Goal: Task Accomplishment & Management: Manage account settings

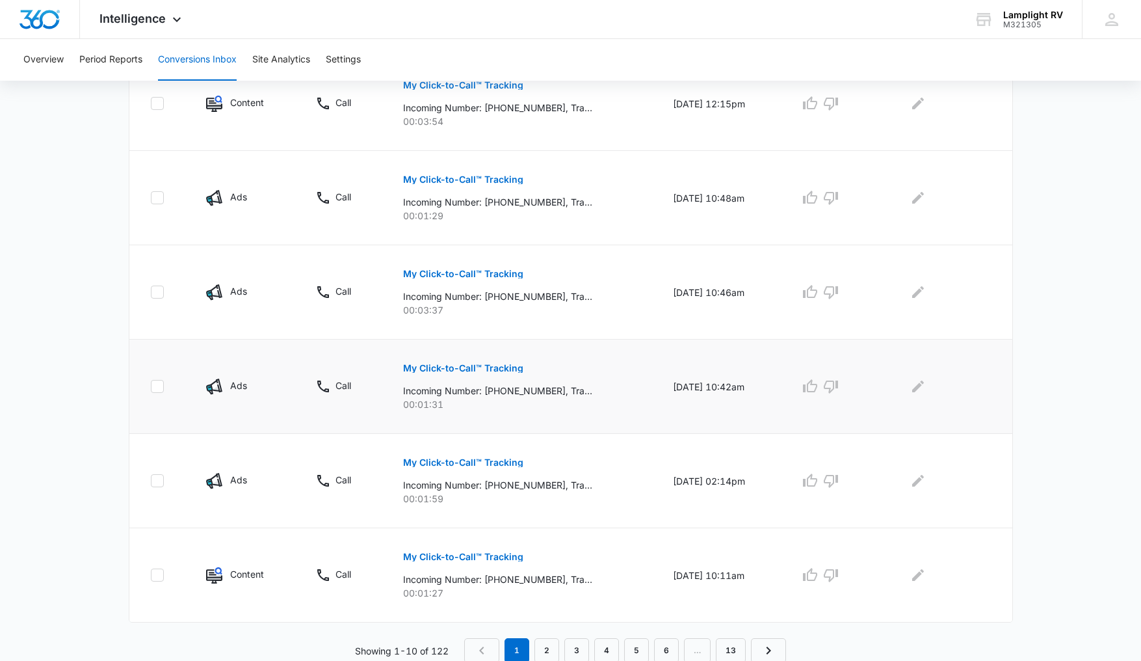
scroll to position [732, 0]
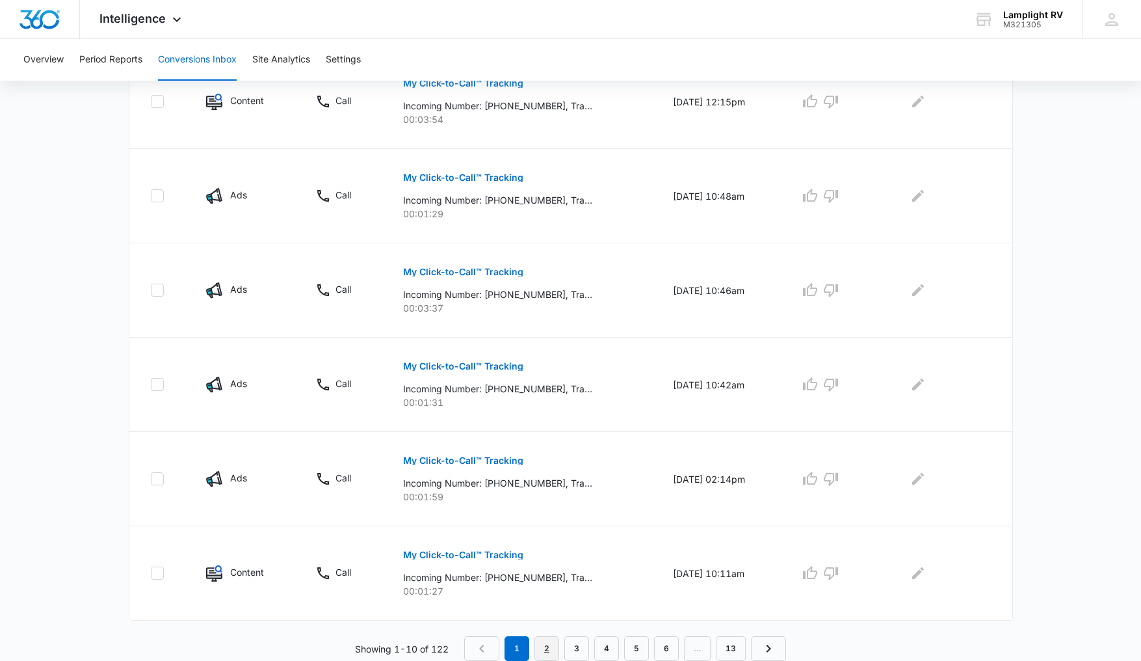
click at [553, 643] on link "2" at bounding box center [547, 648] width 25 height 25
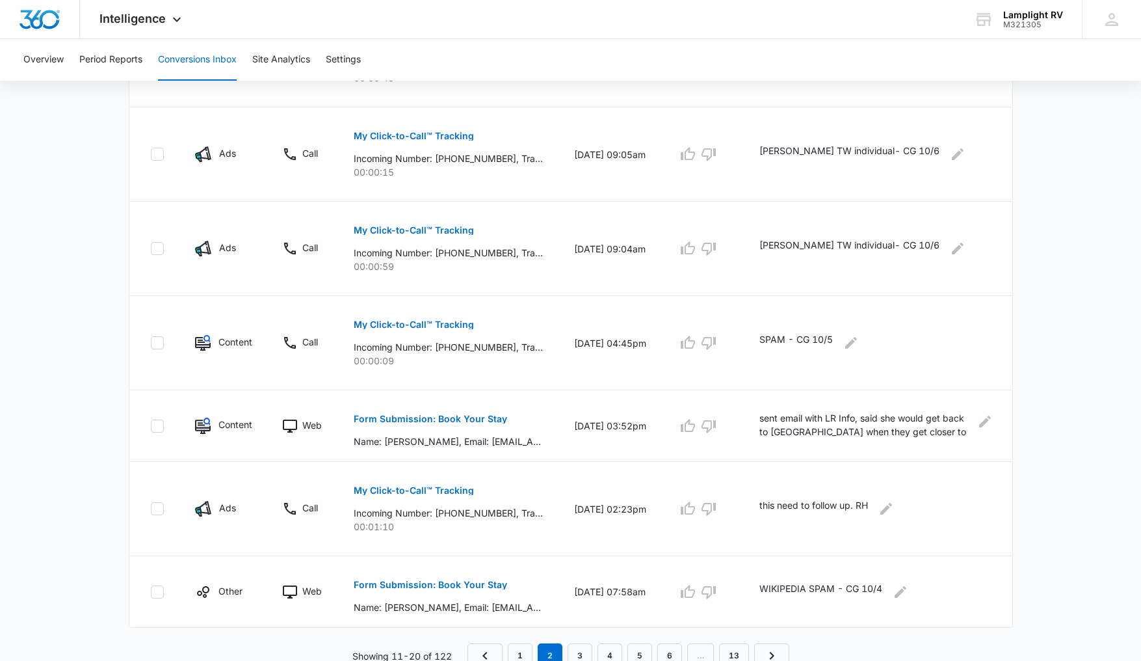
scroll to position [664, 0]
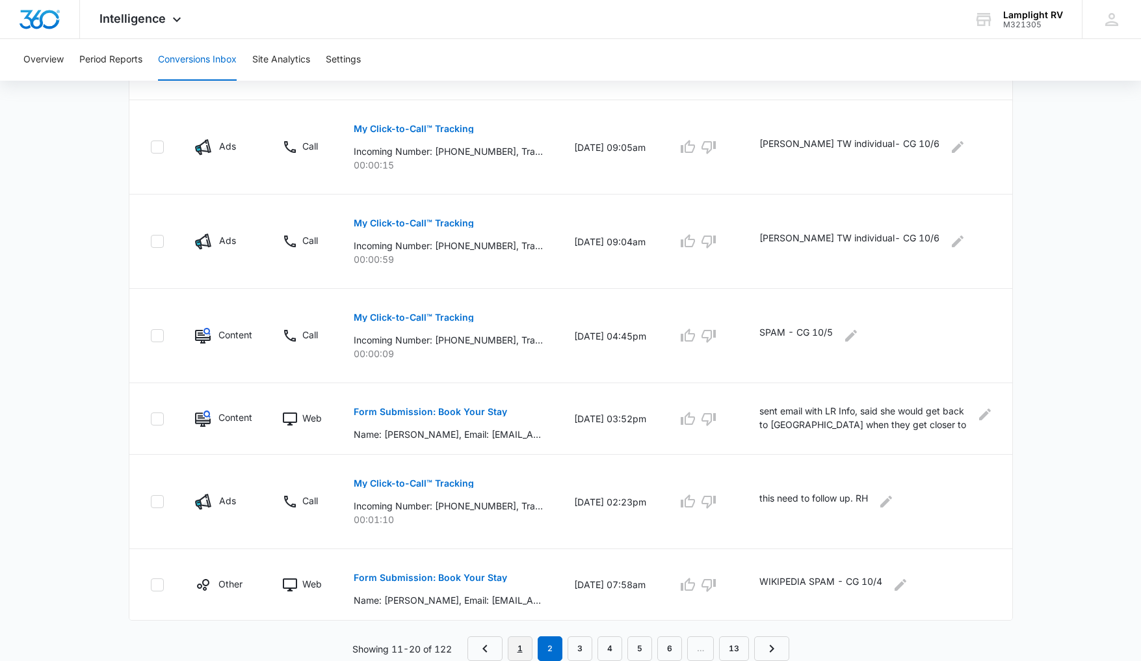
click at [528, 646] on link "1" at bounding box center [520, 648] width 25 height 25
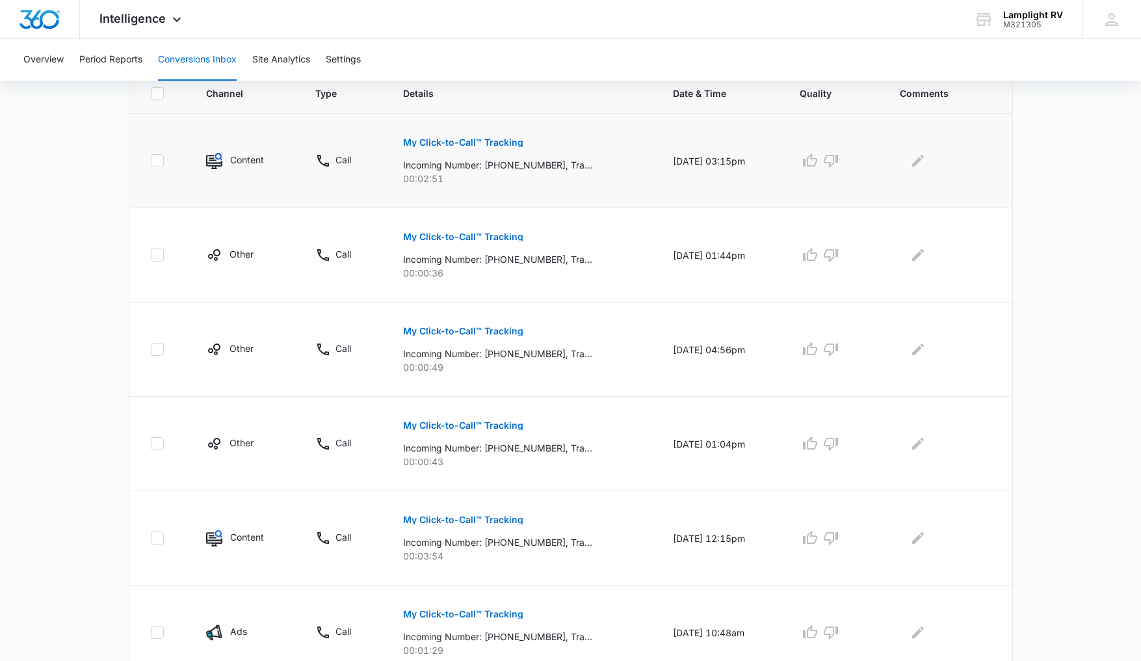
scroll to position [299, 0]
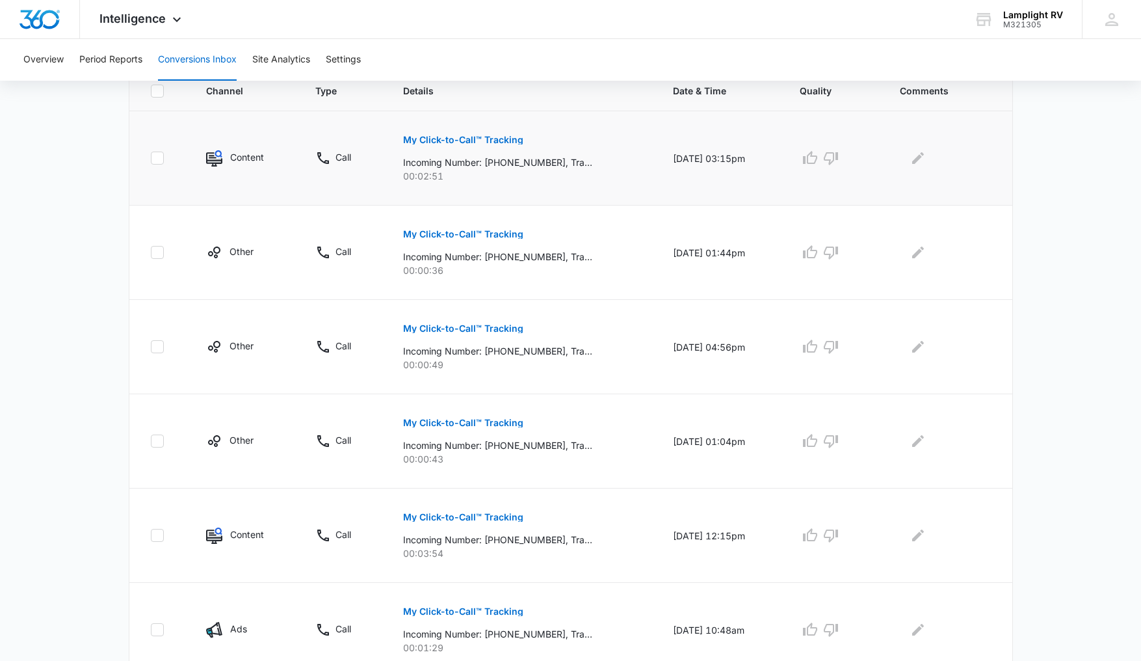
click at [489, 138] on p "My Click-to-Call™ Tracking" at bounding box center [463, 139] width 120 height 9
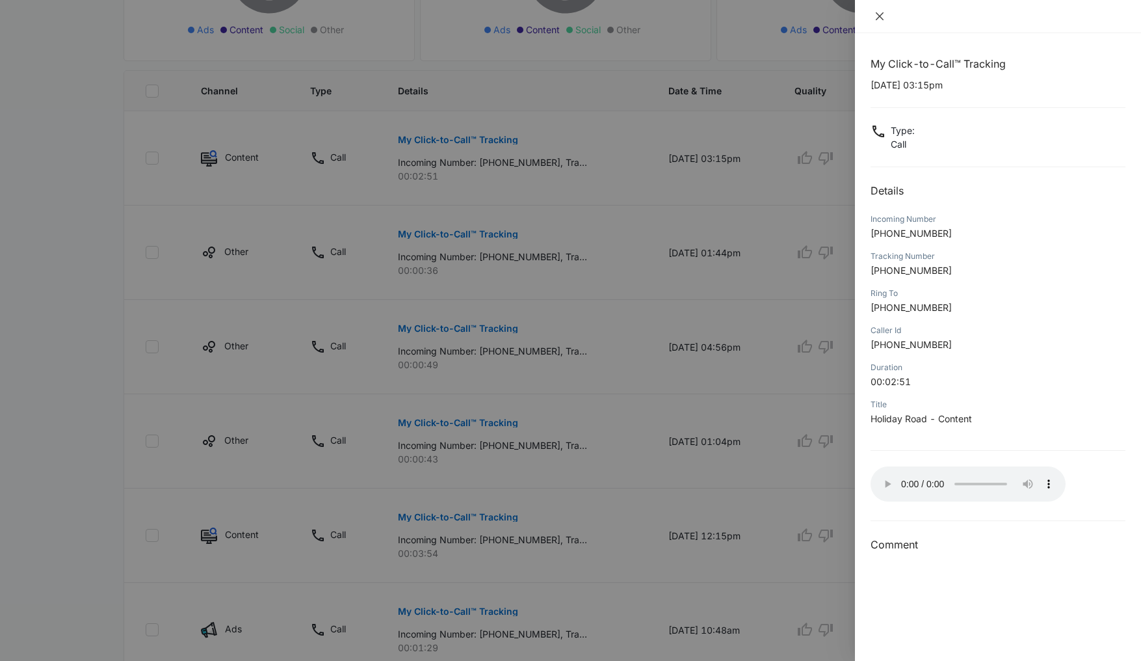
click at [885, 22] on button "Close" at bounding box center [880, 16] width 18 height 12
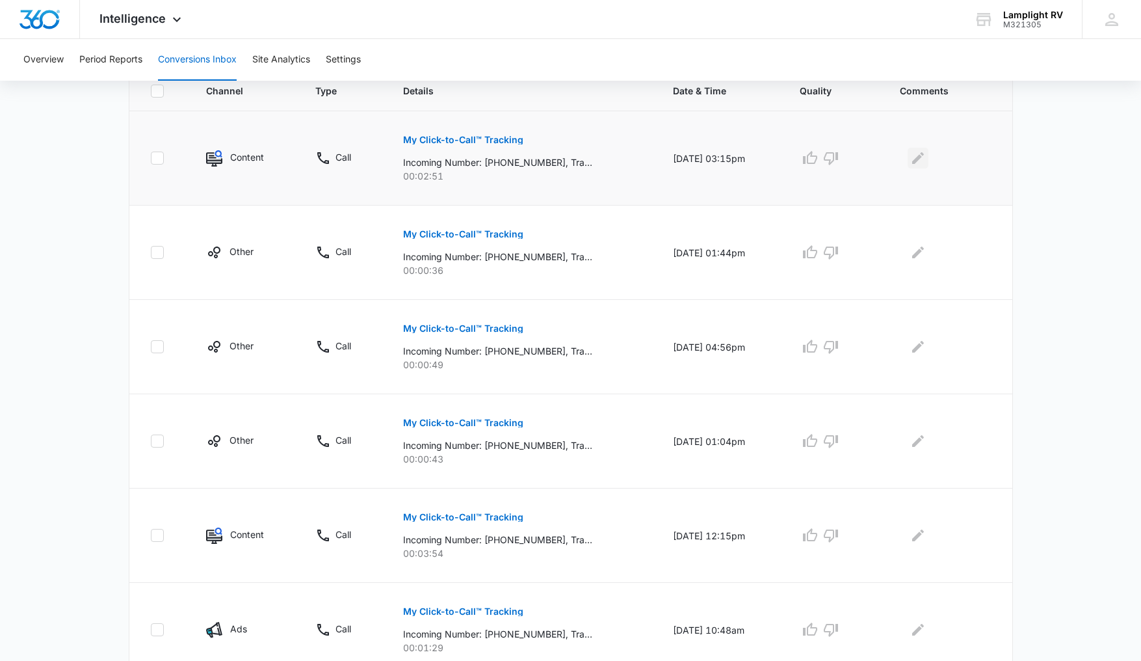
click at [926, 163] on icon "Edit Comments" at bounding box center [919, 158] width 16 height 16
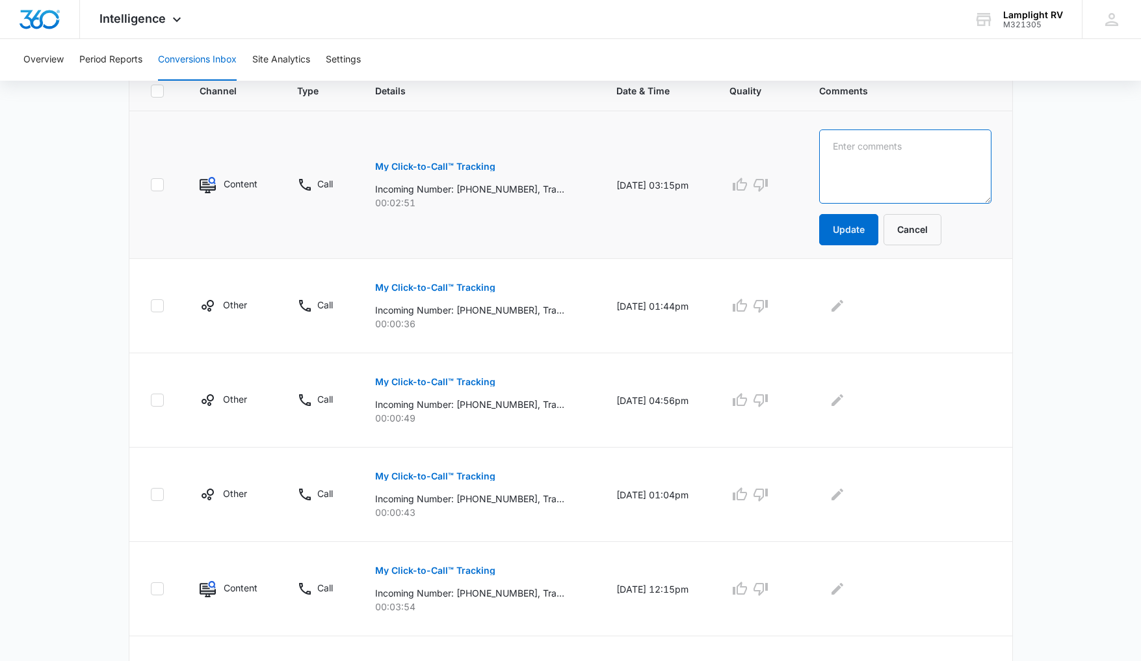
click at [926, 163] on textarea at bounding box center [906, 166] width 172 height 74
type textarea "[PERSON_NAME] answered"
click at [872, 228] on button "Update" at bounding box center [849, 229] width 59 height 31
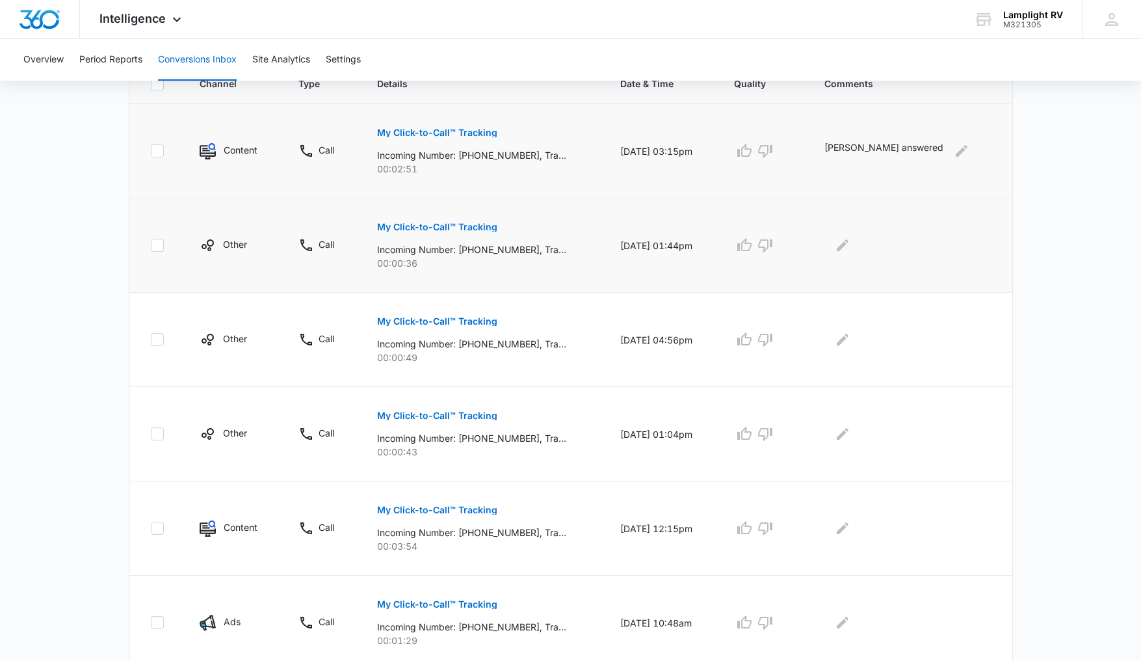
scroll to position [323, 0]
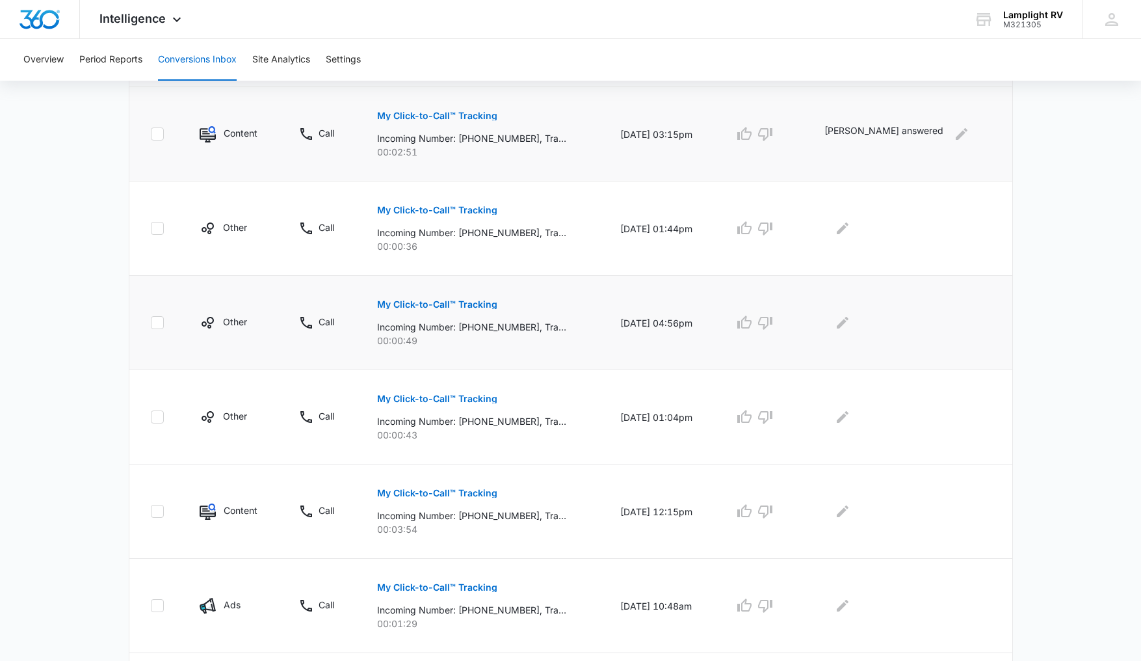
click at [498, 306] on p "My Click-to-Call™ Tracking" at bounding box center [437, 304] width 120 height 9
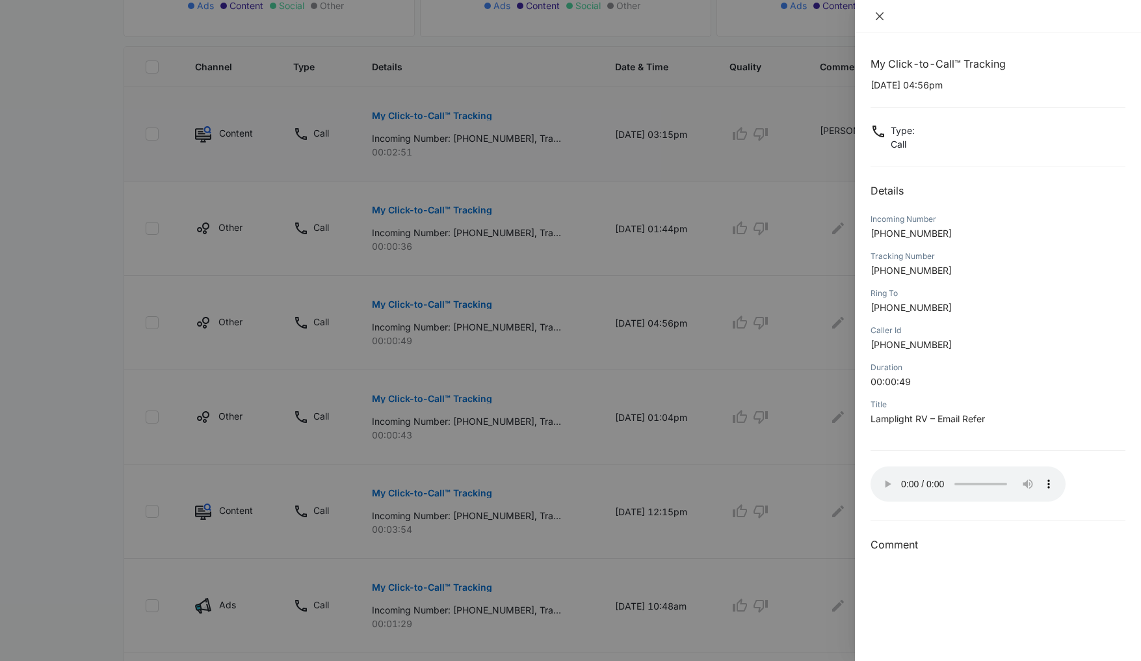
click at [887, 15] on button "Close" at bounding box center [880, 16] width 18 height 12
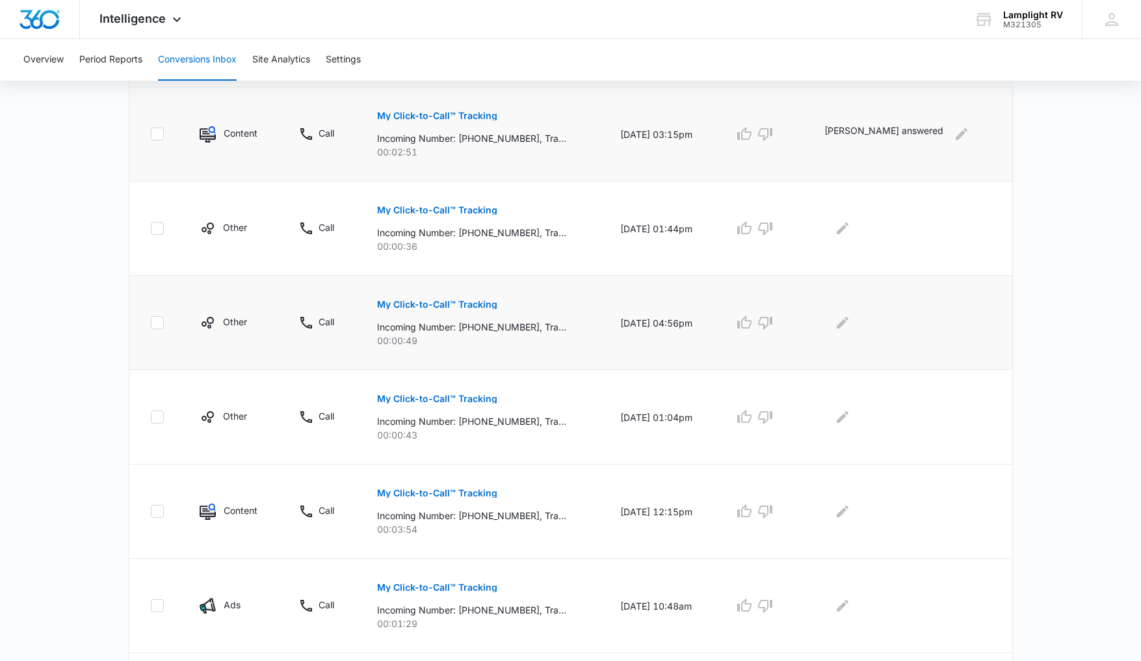
click at [496, 302] on p "My Click-to-Call™ Tracking" at bounding box center [437, 304] width 120 height 9
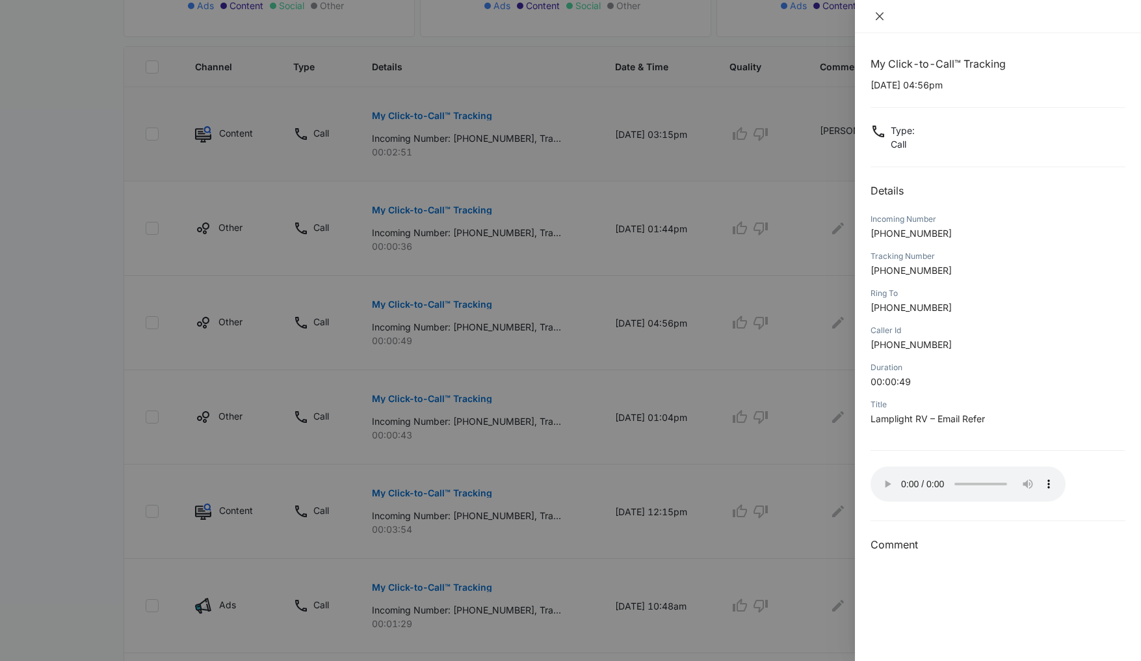
click at [879, 14] on icon "close" at bounding box center [880, 16] width 10 height 10
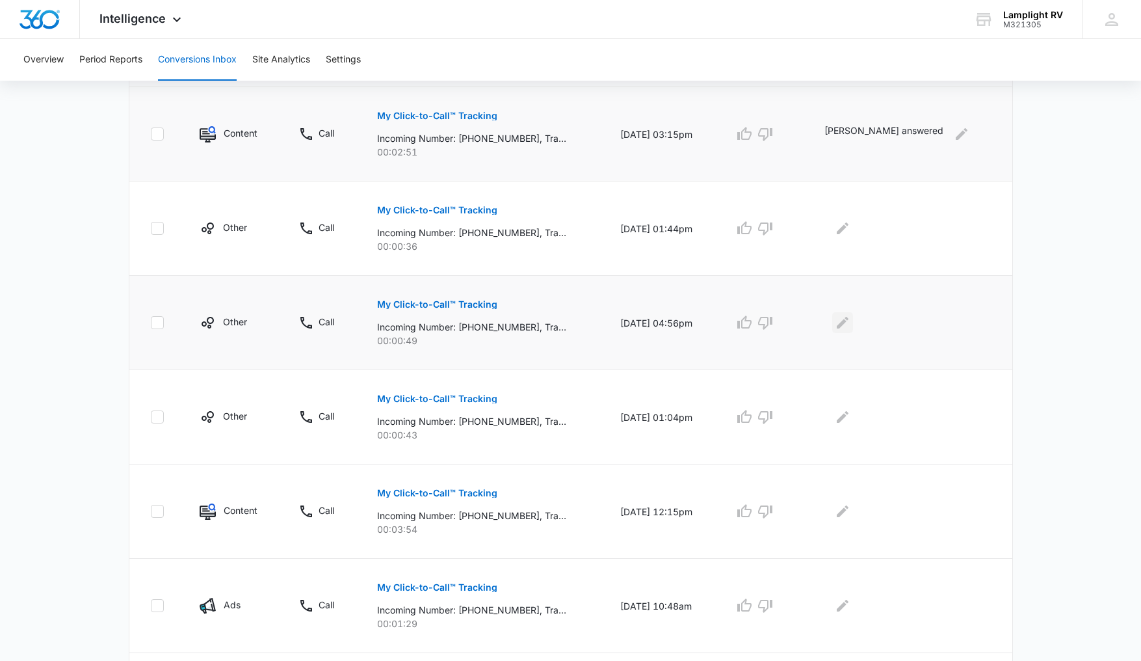
click at [851, 315] on icon "Edit Comments" at bounding box center [843, 323] width 16 height 16
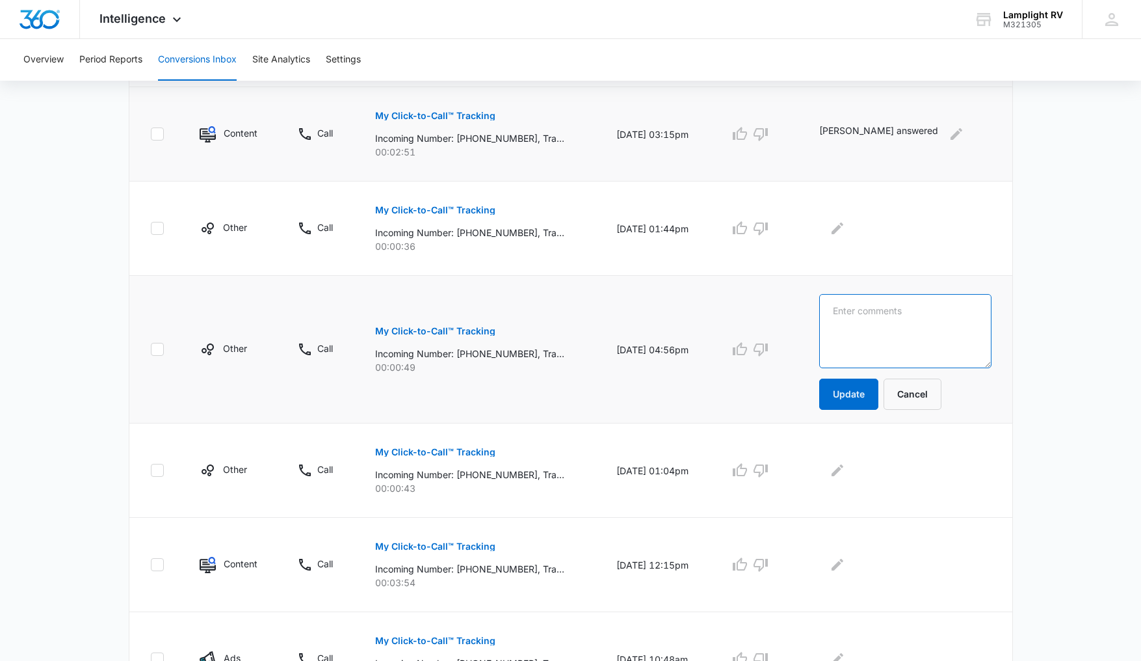
click at [912, 330] on textarea at bounding box center [906, 331] width 172 height 74
type textarea "This is email refer number , need to follow up. RH"
click at [861, 398] on button "Update" at bounding box center [849, 394] width 59 height 31
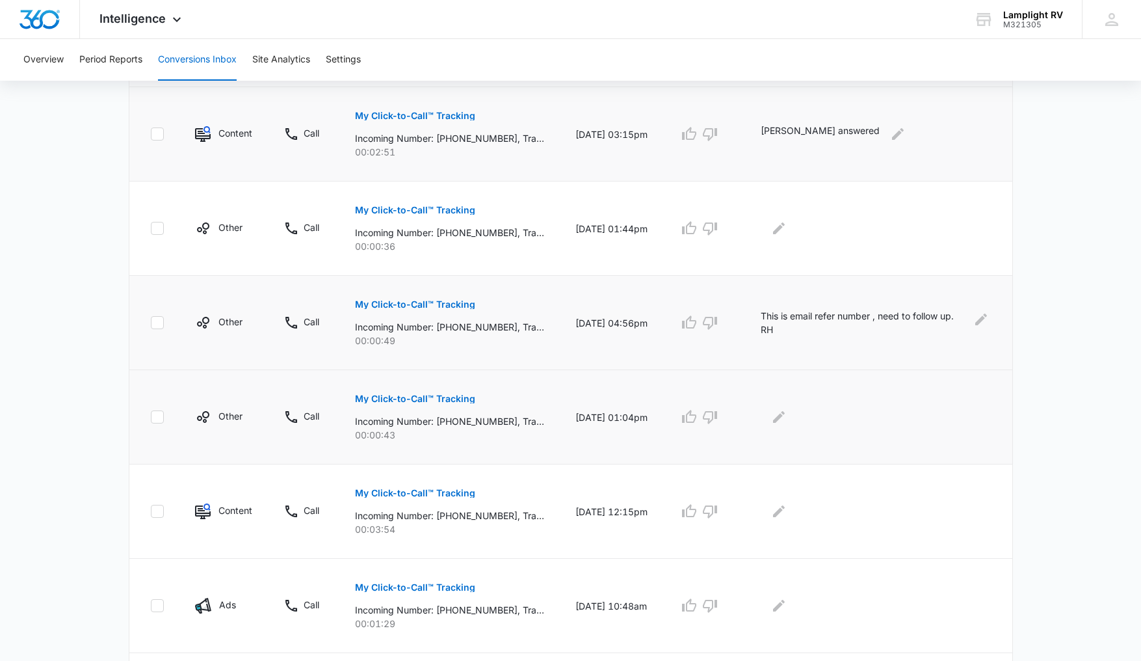
click at [463, 399] on p "My Click-to-Call™ Tracking" at bounding box center [415, 398] width 120 height 9
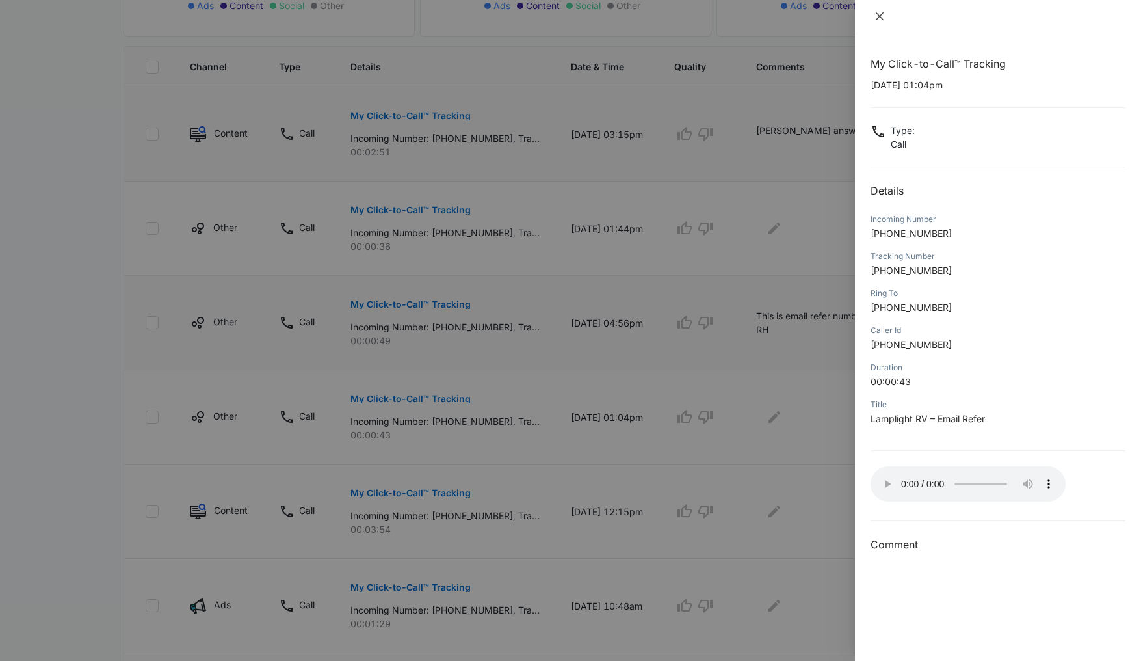
click at [885, 19] on icon "close" at bounding box center [880, 16] width 10 height 10
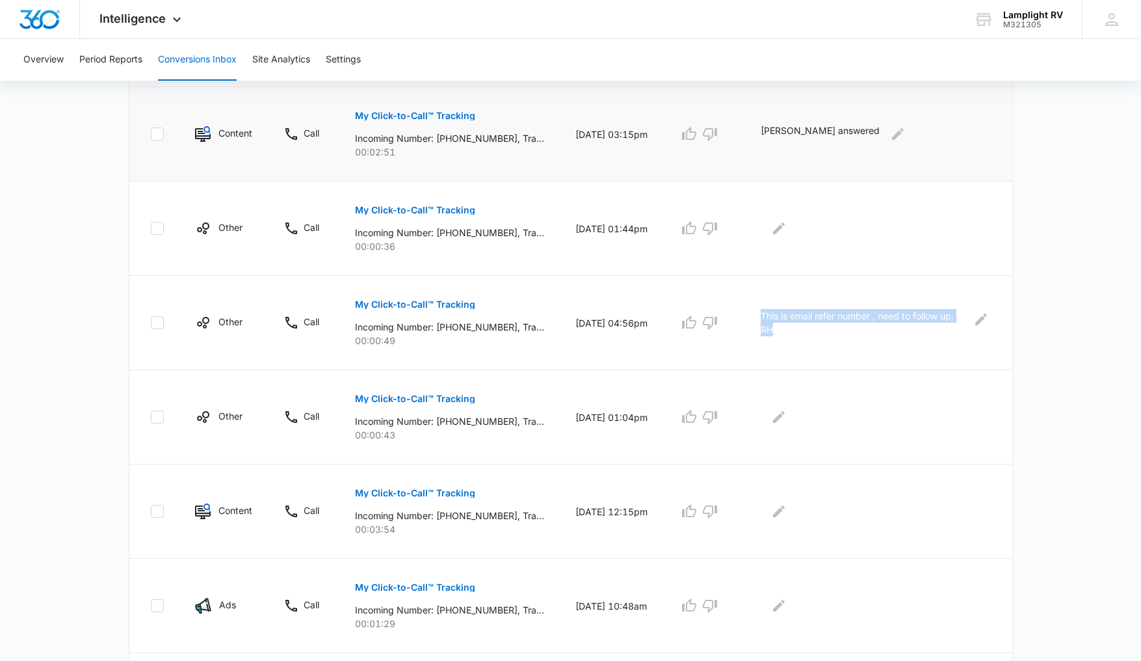
drag, startPoint x: 825, startPoint y: 332, endPoint x: 780, endPoint y: 315, distance: 48.3
click at [780, 315] on p "This is email refer number , need to follow up. RH" at bounding box center [862, 322] width 202 height 27
copy p "This is email refer number , need to follow up. RH"
click at [787, 423] on icon "Edit Comments" at bounding box center [779, 417] width 16 height 16
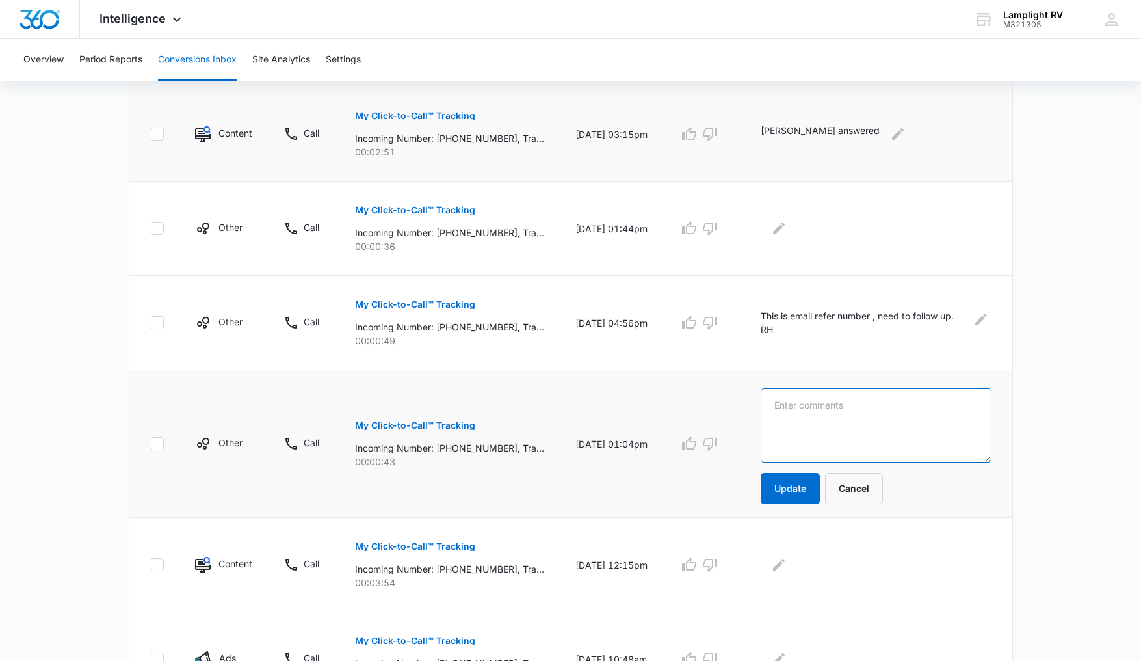
click at [838, 423] on textarea at bounding box center [876, 425] width 230 height 74
paste textarea "This is email refer number , need to follow up. RH"
type textarea "This is email refer number , need to follow up. RH"
click at [816, 482] on button "Update" at bounding box center [790, 488] width 59 height 31
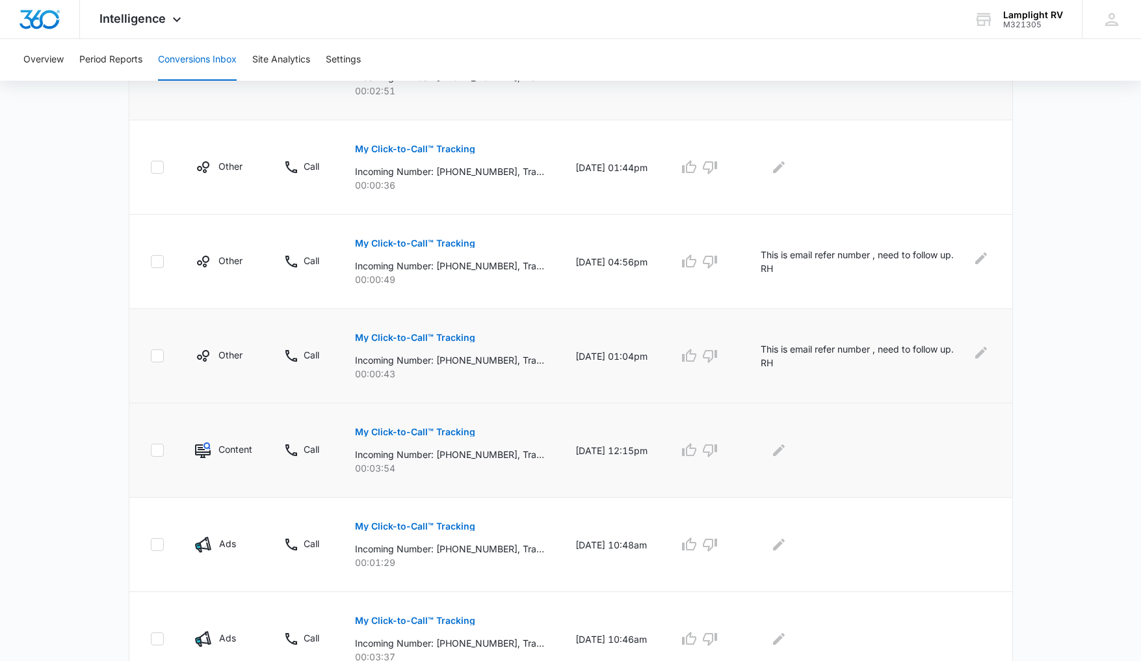
scroll to position [438, 0]
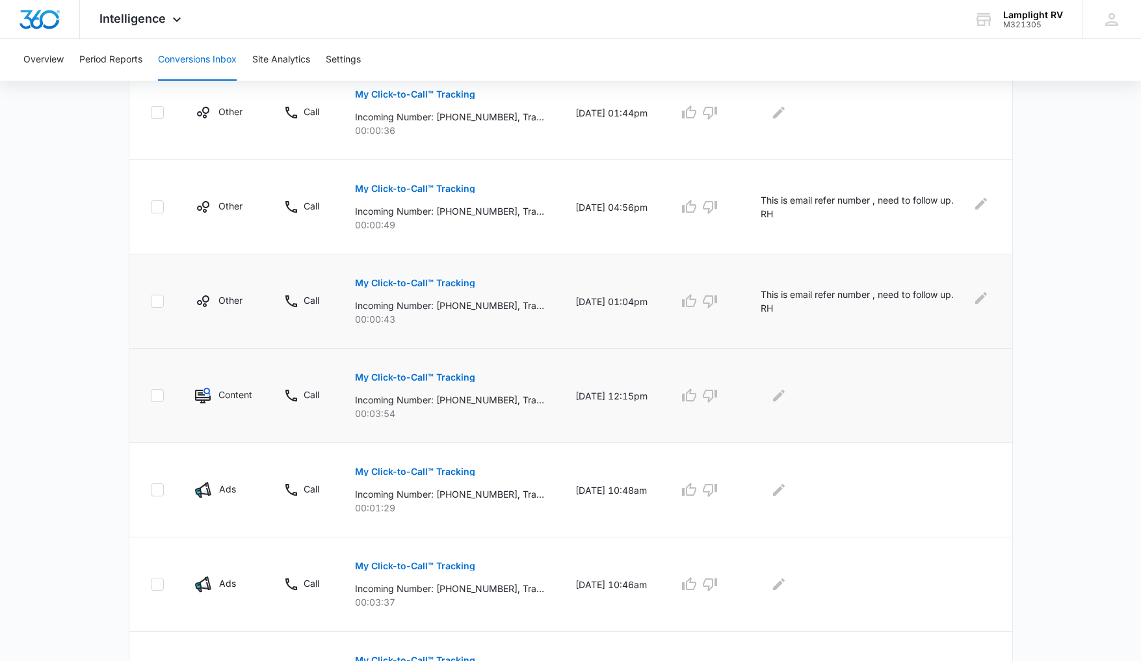
click at [463, 374] on p "My Click-to-Call™ Tracking" at bounding box center [415, 377] width 120 height 9
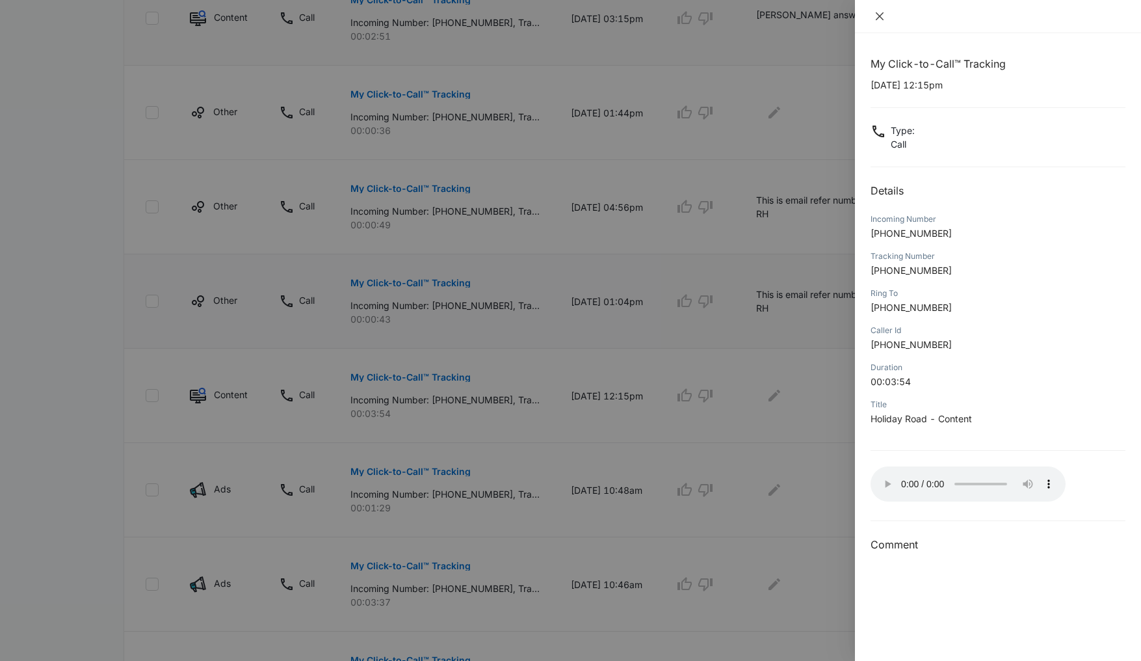
click at [878, 18] on icon "close" at bounding box center [880, 16] width 8 height 8
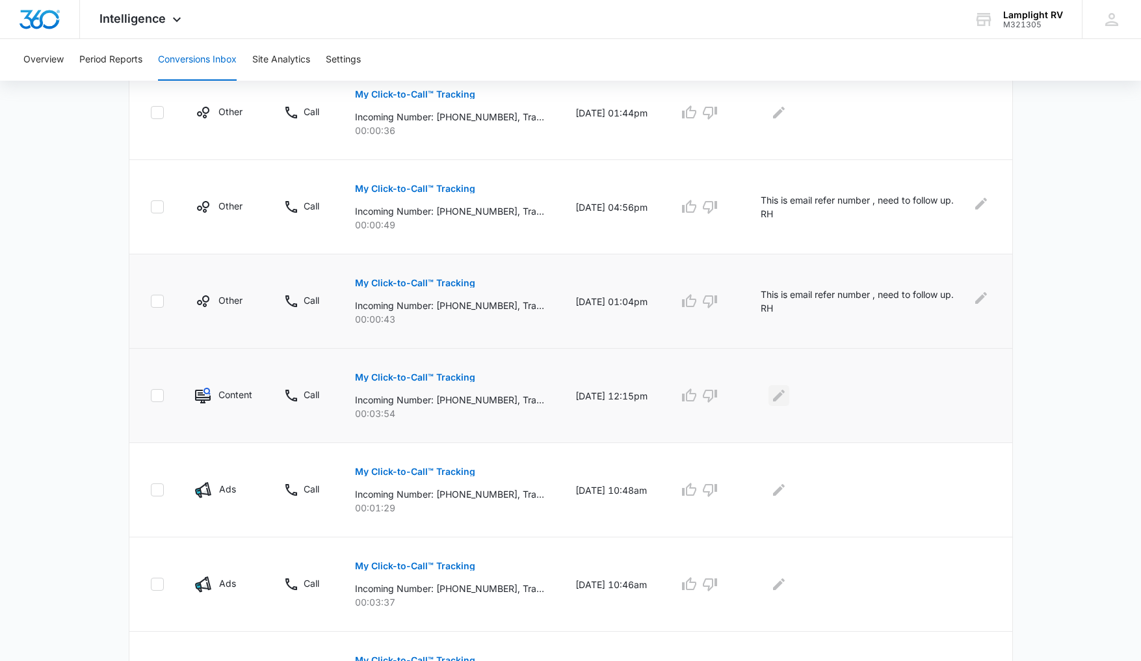
click at [787, 395] on icon "Edit Comments" at bounding box center [779, 396] width 16 height 16
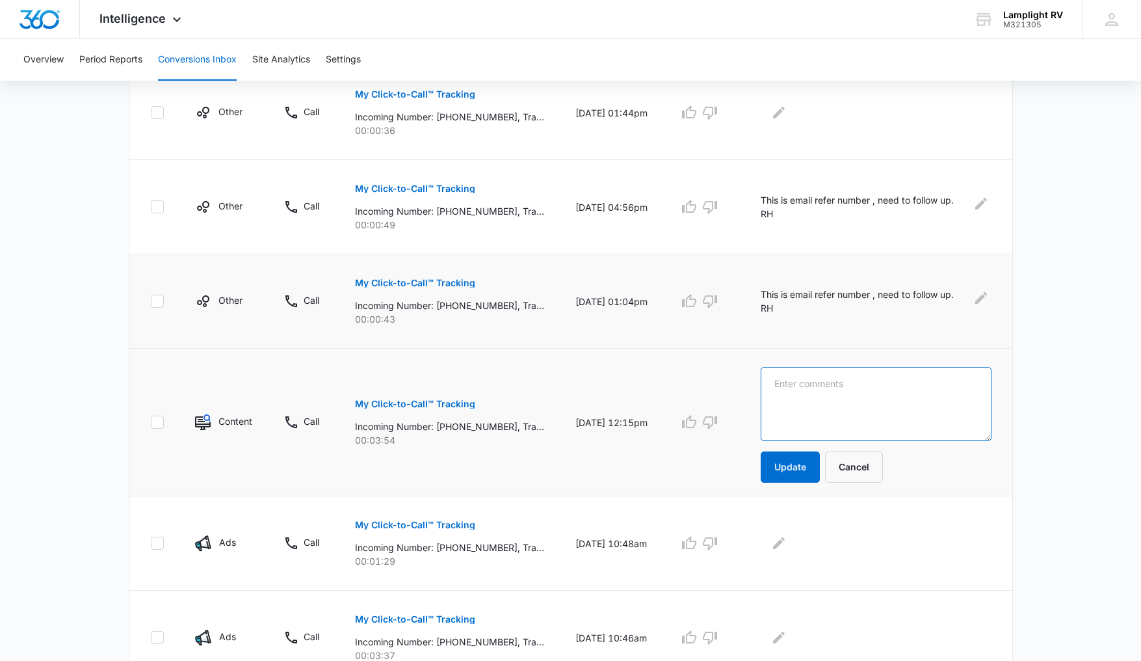
click at [820, 393] on textarea at bounding box center [876, 404] width 230 height 74
type textarea "some bank verification call."
click at [818, 461] on button "Update" at bounding box center [790, 466] width 59 height 31
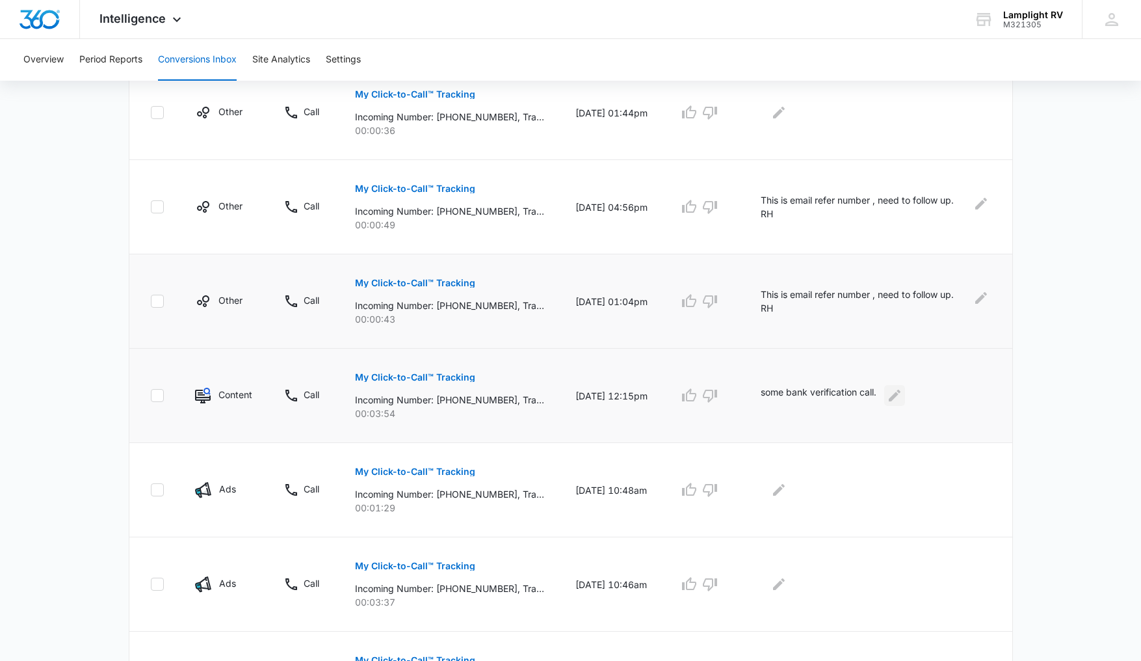
click at [901, 396] on icon "Edit Comments" at bounding box center [895, 396] width 12 height 12
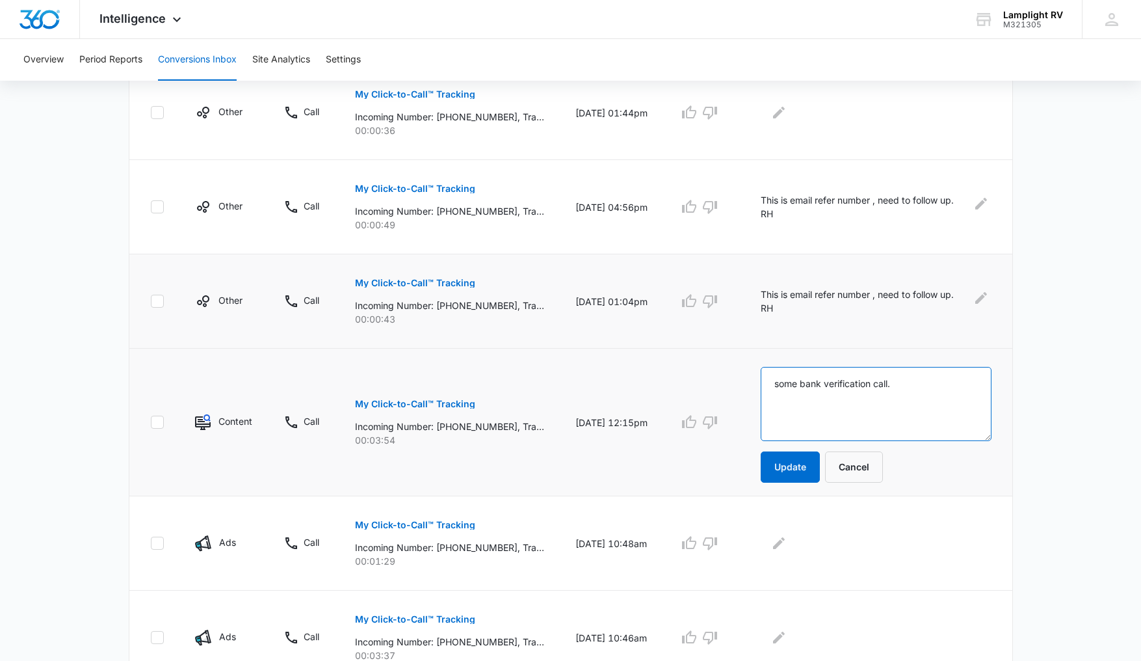
click at [919, 388] on textarea "some bank verification call." at bounding box center [876, 404] width 230 height 74
type textarea "some bank verification call. [PERSON_NAME] answered"
click at [820, 459] on button "Update" at bounding box center [790, 466] width 59 height 31
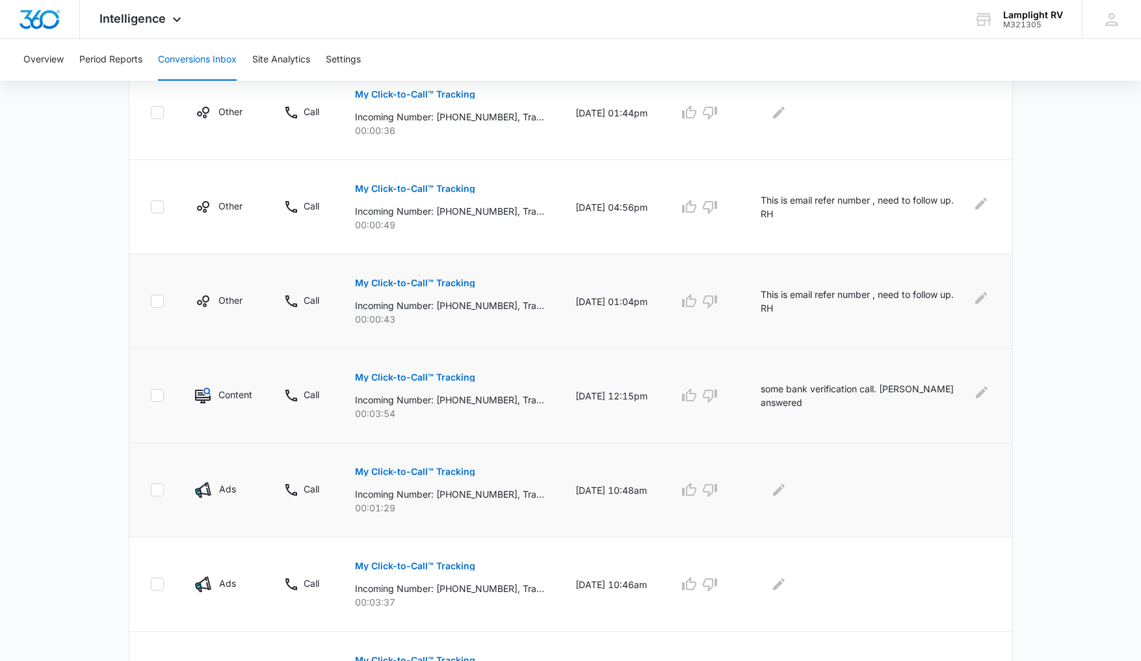
click at [431, 473] on p "My Click-to-Call™ Tracking" at bounding box center [415, 471] width 120 height 9
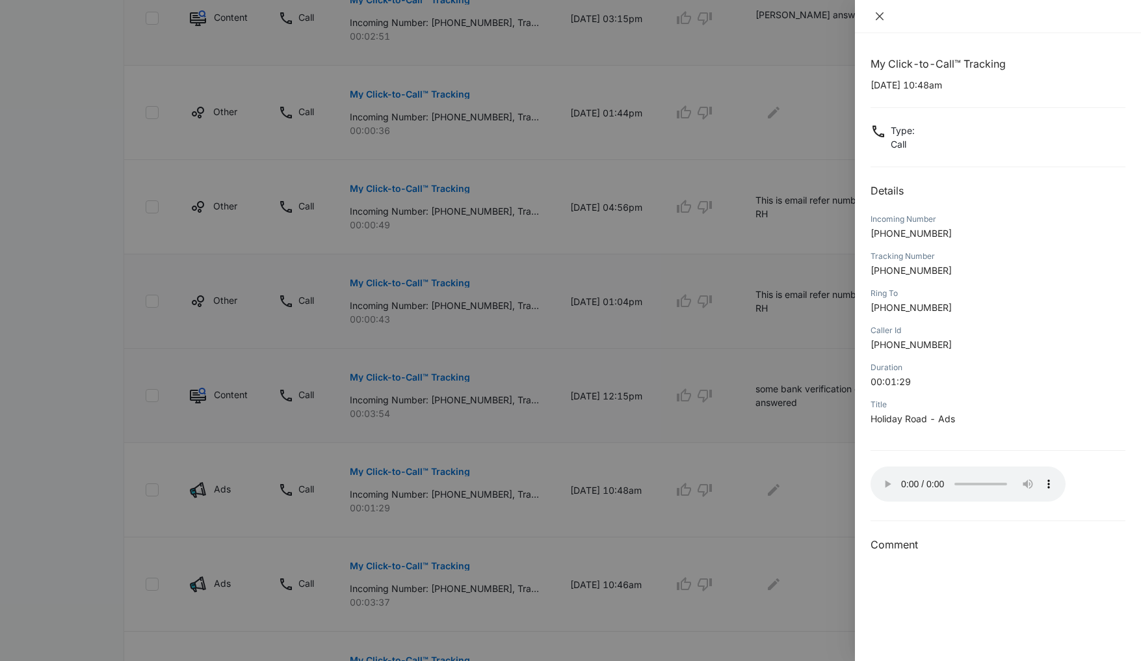
click at [883, 12] on icon "close" at bounding box center [880, 16] width 8 height 8
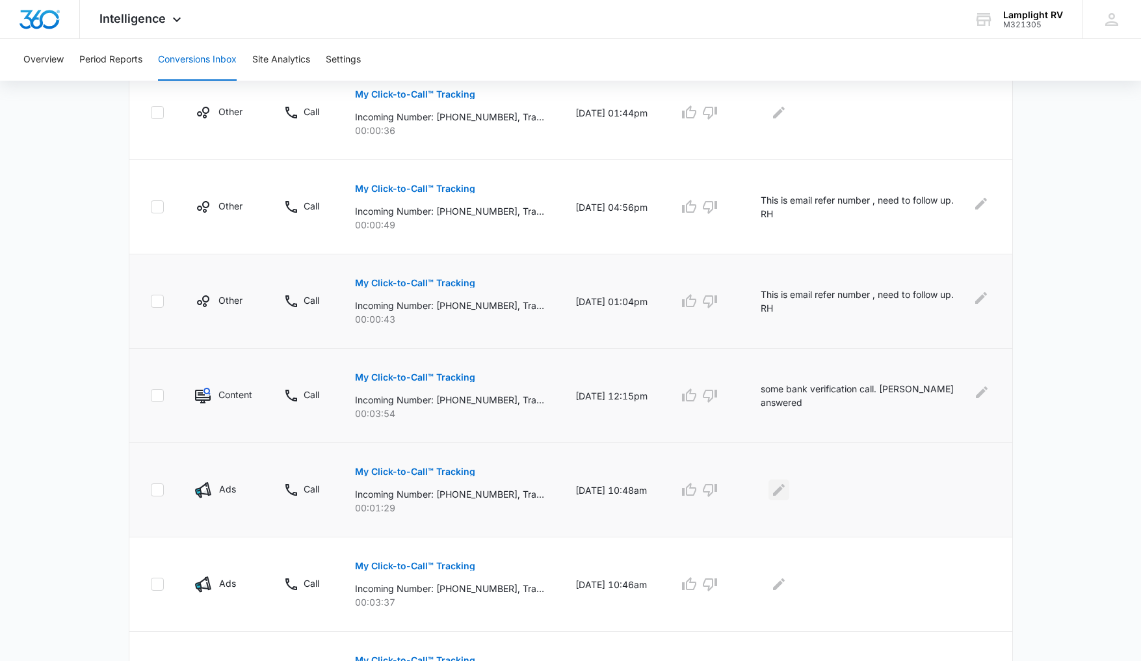
click at [787, 489] on icon "Edit Comments" at bounding box center [779, 490] width 16 height 16
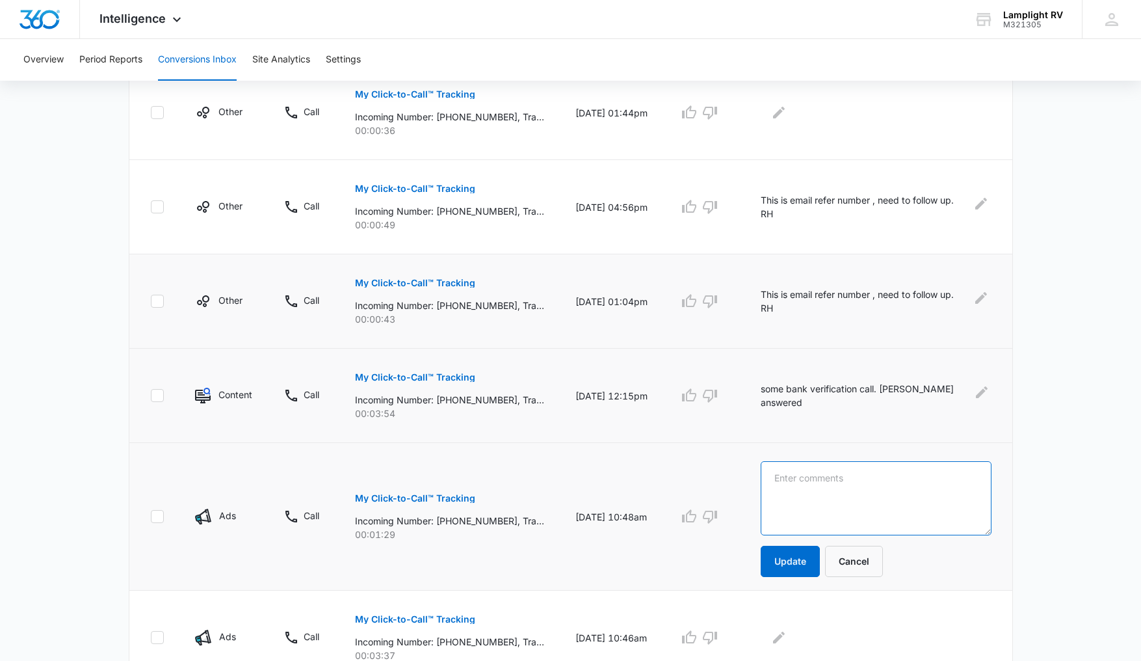
click at [834, 491] on textarea at bounding box center [876, 498] width 231 height 74
type textarea "He asked 4 for direction, but not working"
click at [816, 564] on button "Update" at bounding box center [790, 561] width 59 height 31
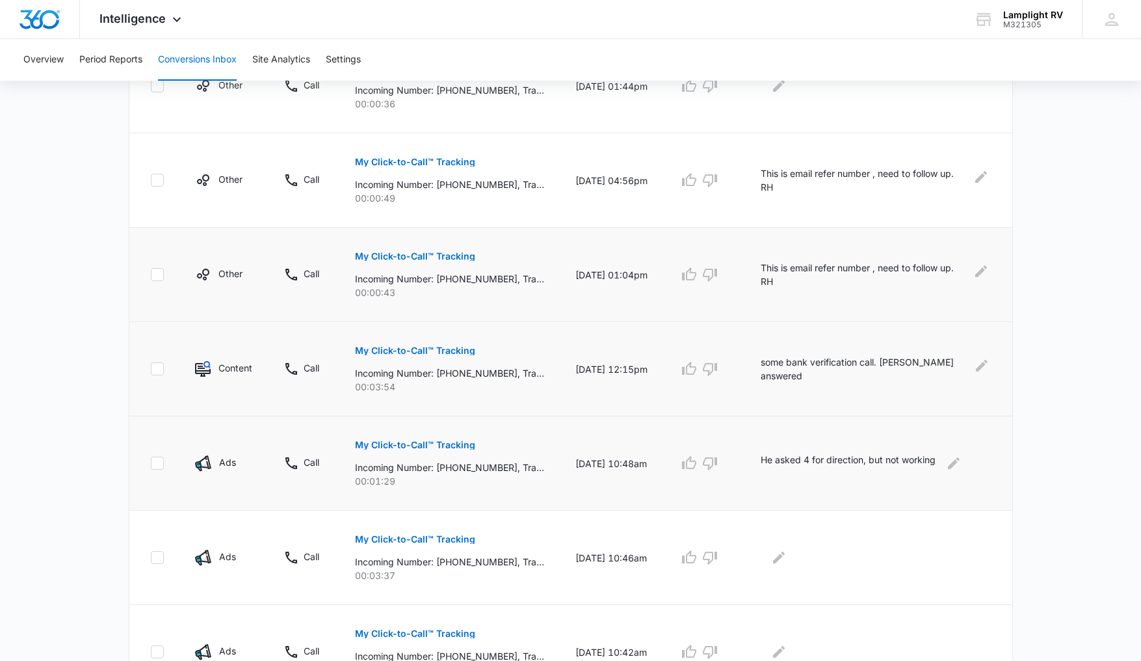
scroll to position [602, 0]
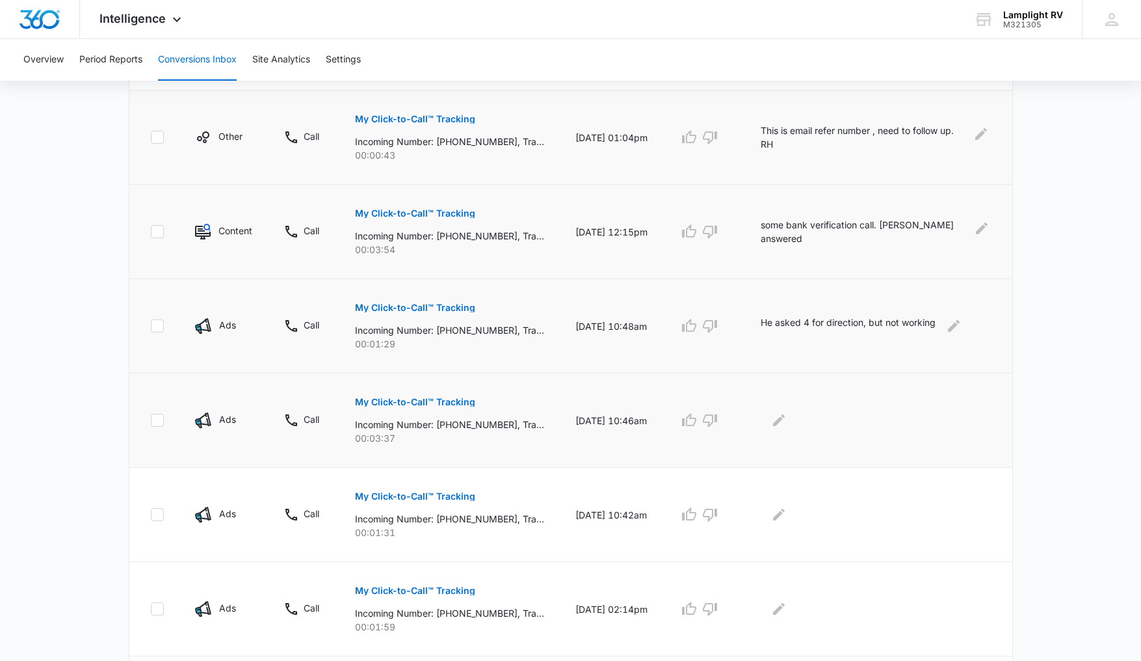
click at [442, 399] on p "My Click-to-Call™ Tracking" at bounding box center [415, 401] width 120 height 9
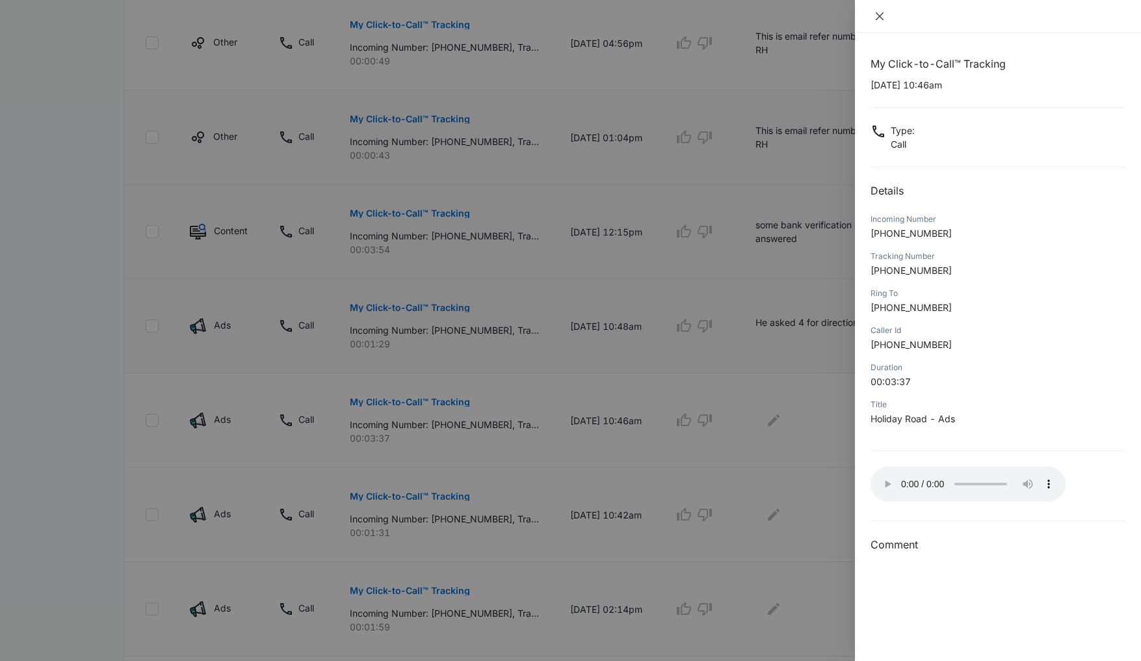
click at [881, 18] on icon "close" at bounding box center [880, 16] width 8 height 8
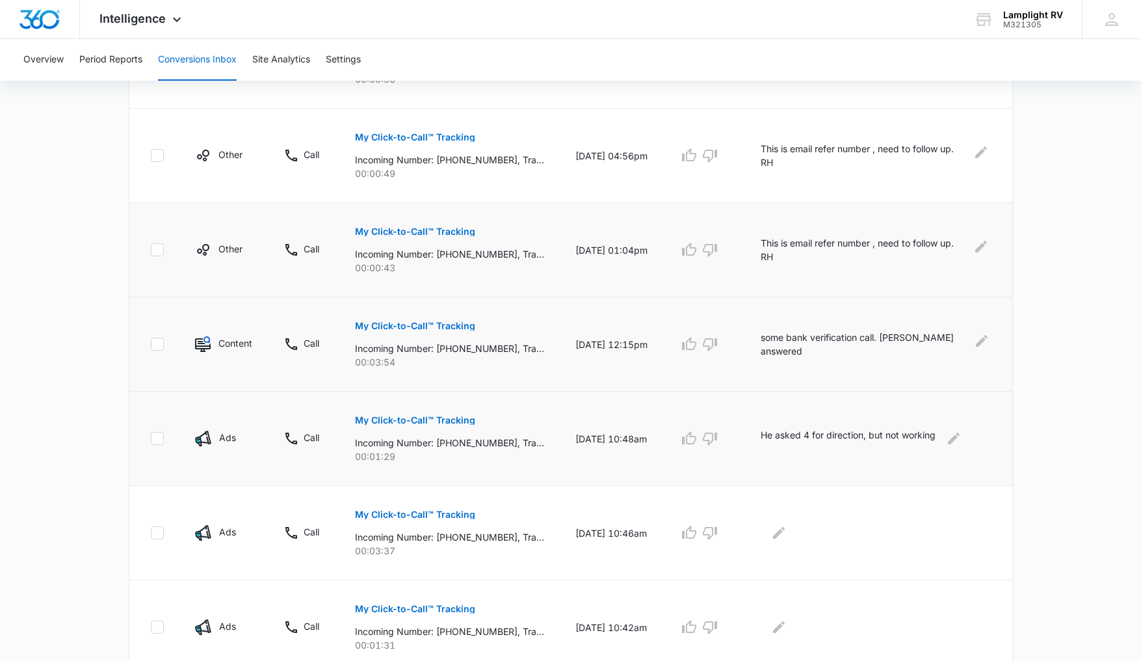
scroll to position [489, 0]
click at [787, 535] on icon "Edit Comments" at bounding box center [779, 534] width 16 height 16
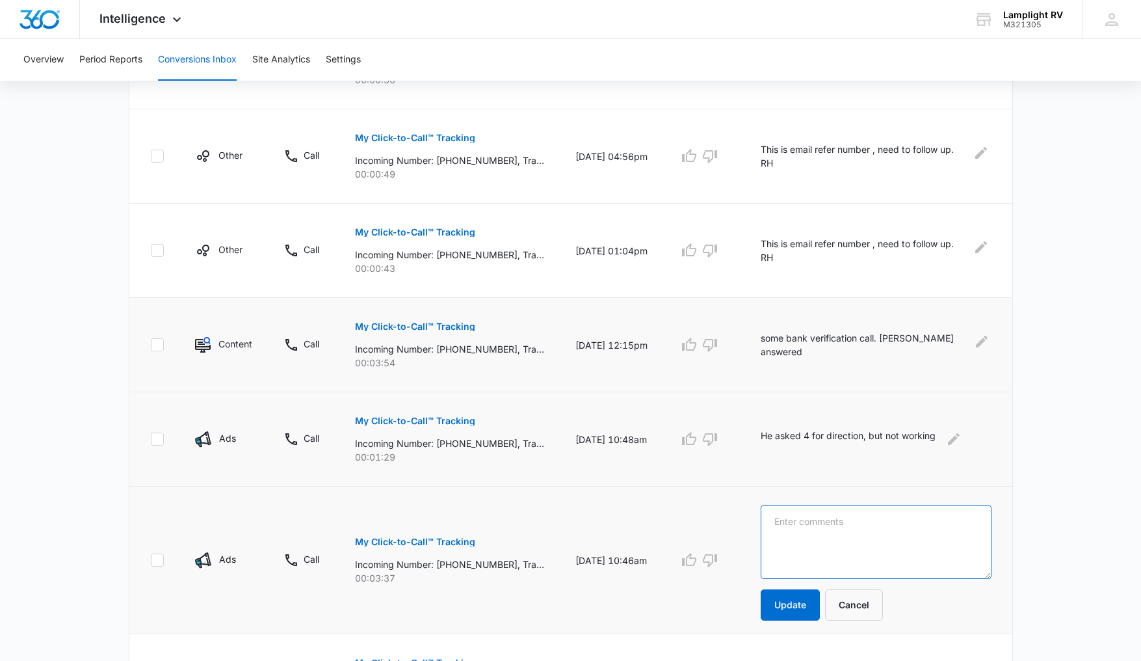
click at [821, 533] on textarea at bounding box center [876, 542] width 231 height 74
type textarea "[PERSON_NAME] answered call"
click at [804, 609] on button "Update" at bounding box center [790, 604] width 59 height 31
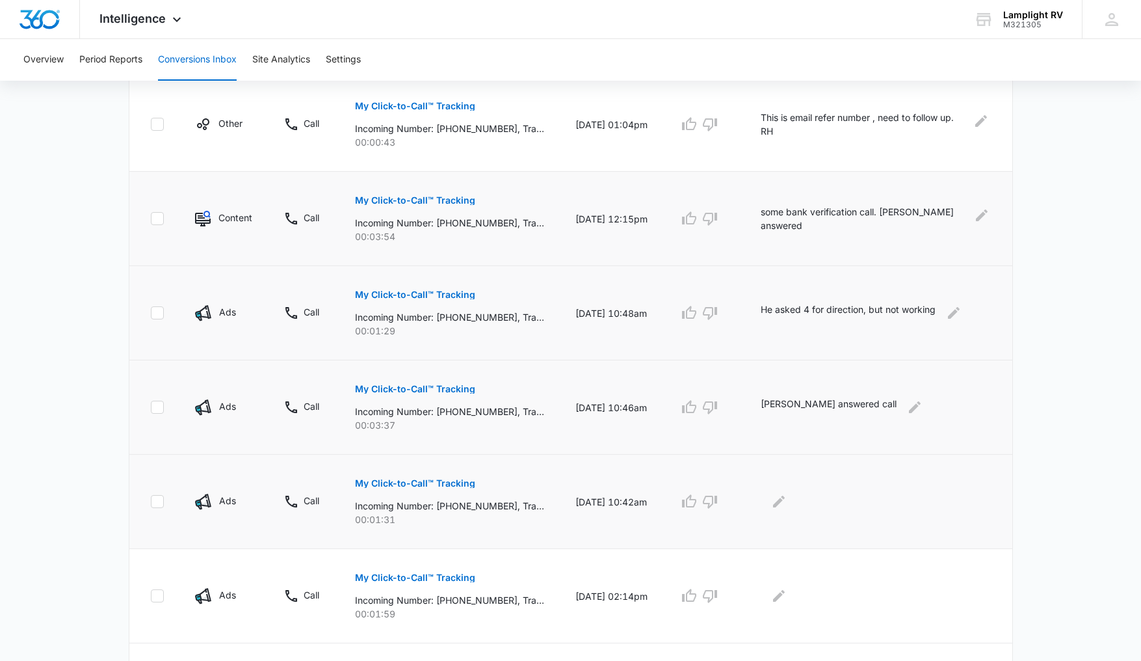
scroll to position [732, 0]
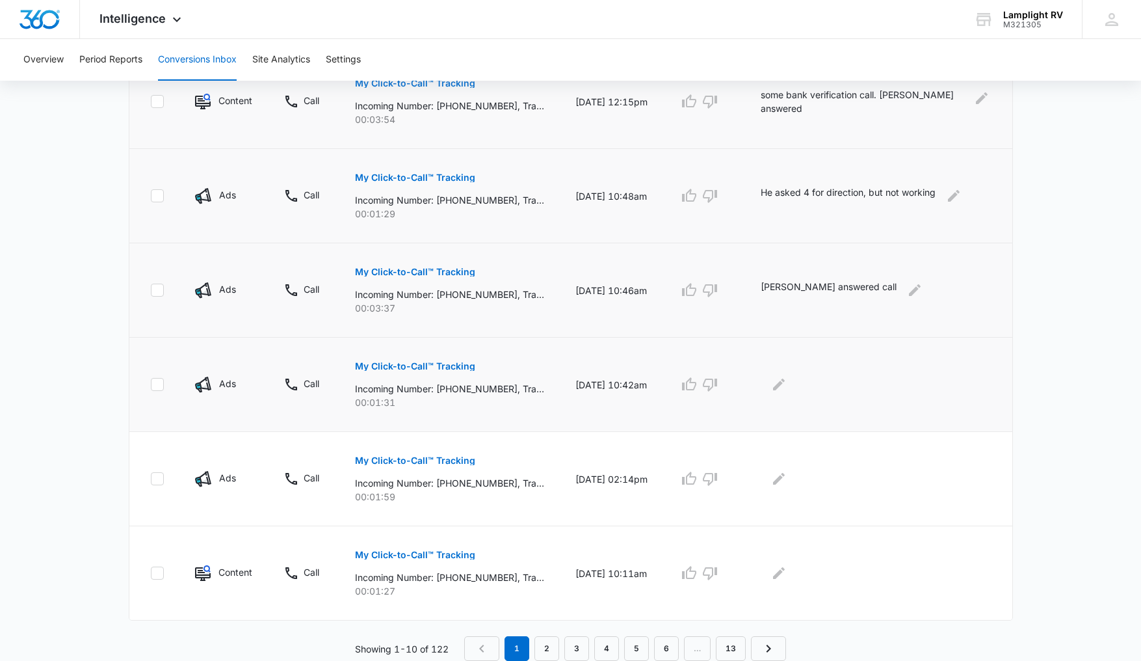
click at [450, 367] on p "My Click-to-Call™ Tracking" at bounding box center [415, 366] width 120 height 9
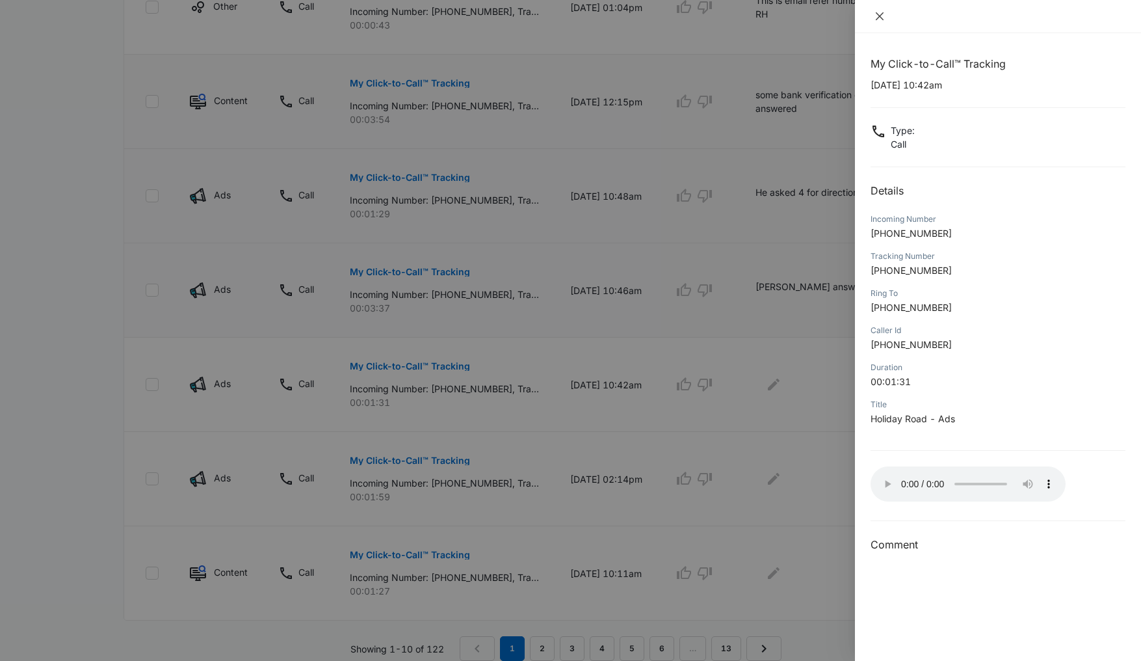
click at [878, 20] on icon "close" at bounding box center [880, 16] width 10 height 10
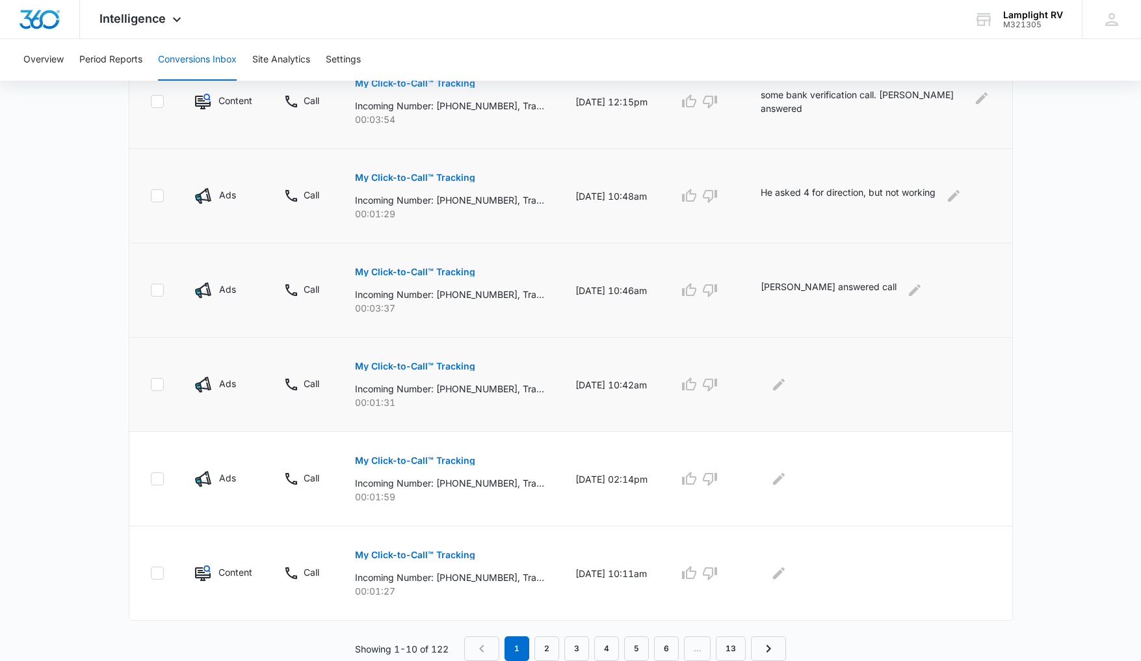
click at [453, 370] on p "My Click-to-Call™ Tracking" at bounding box center [415, 366] width 120 height 9
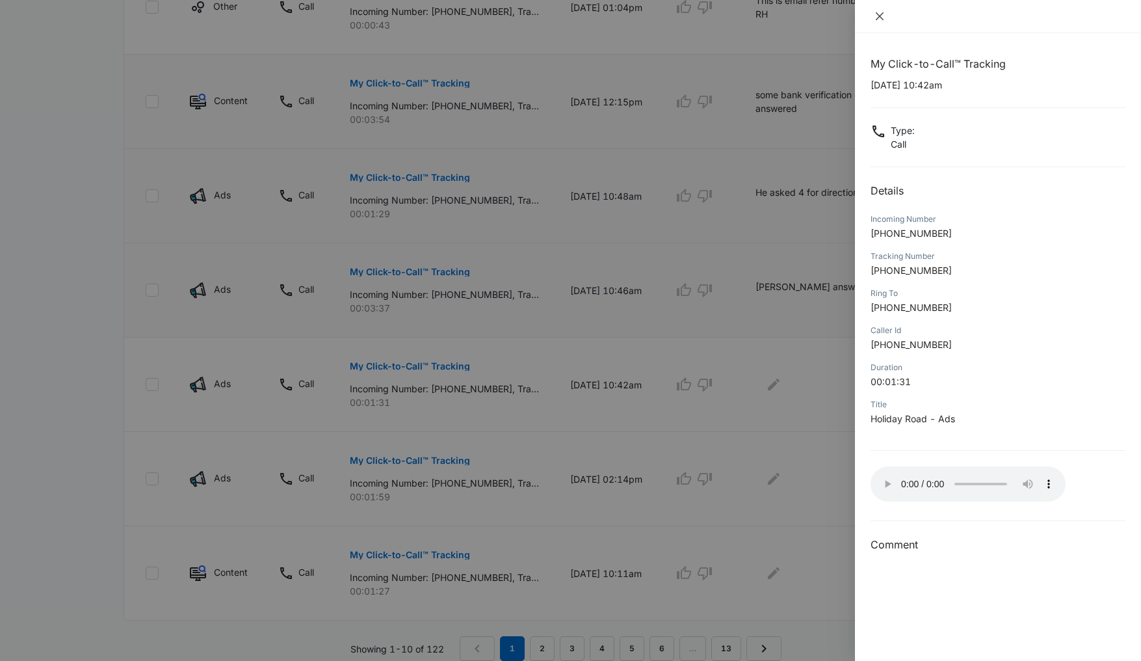
click at [885, 16] on icon "close" at bounding box center [880, 16] width 10 height 10
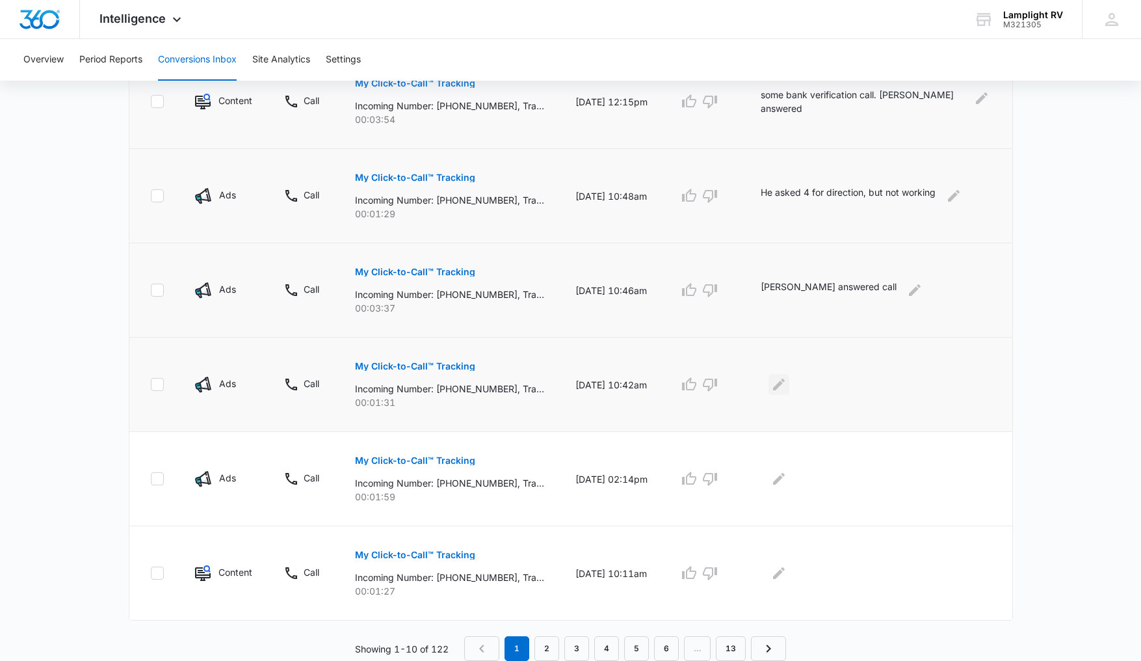
click at [787, 388] on icon "Edit Comments" at bounding box center [779, 385] width 16 height 16
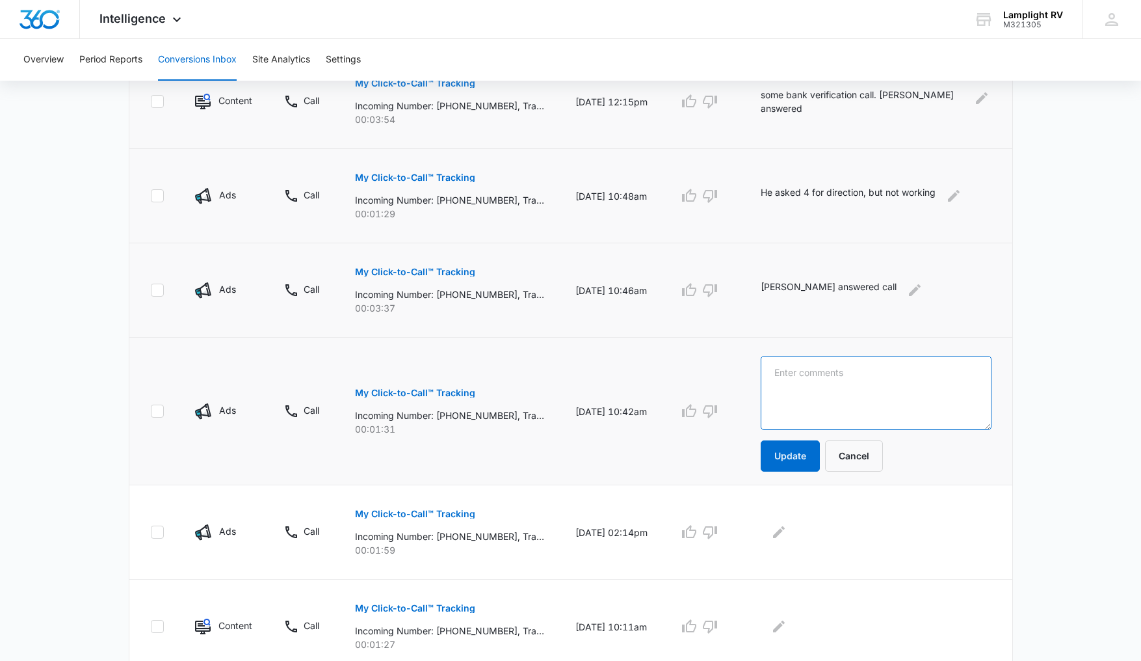
click at [812, 395] on textarea at bounding box center [876, 393] width 231 height 74
type textarea "Missed call, need follow up"
click at [805, 458] on button "Update" at bounding box center [790, 455] width 59 height 31
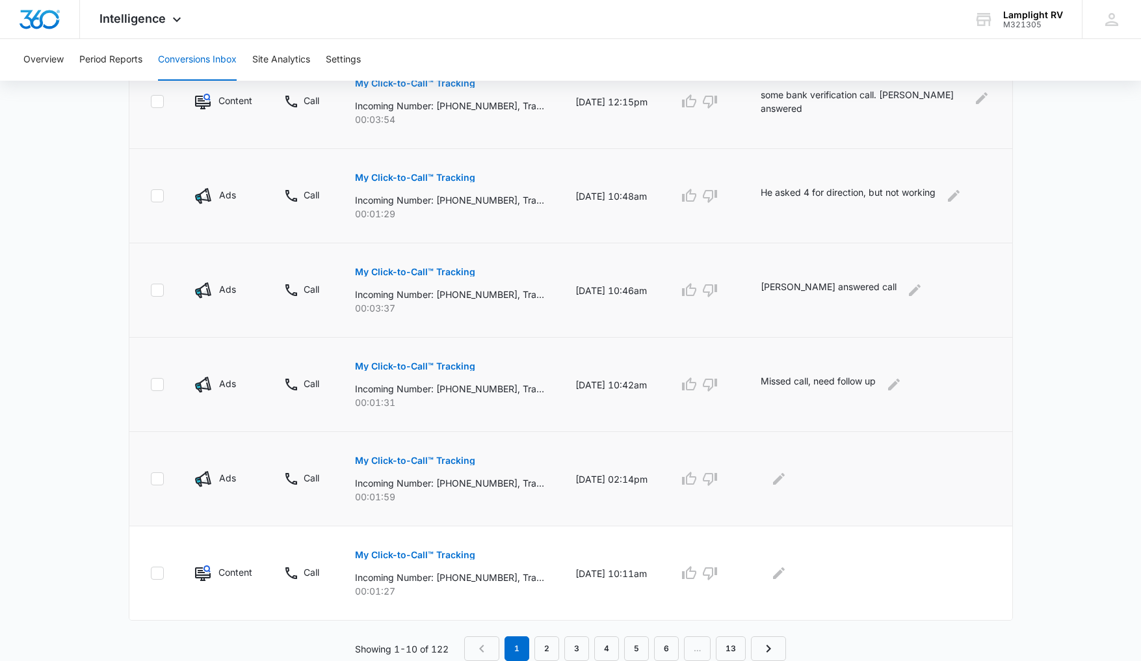
click at [427, 462] on p "My Click-to-Call™ Tracking" at bounding box center [415, 460] width 120 height 9
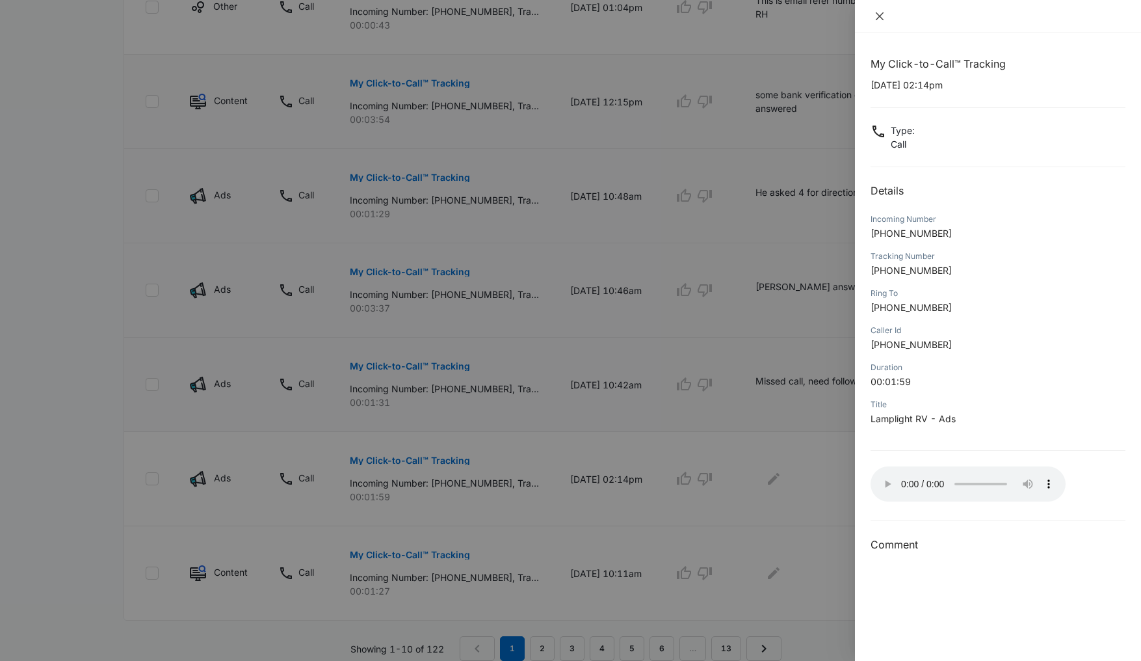
click at [879, 18] on icon "close" at bounding box center [880, 16] width 10 height 10
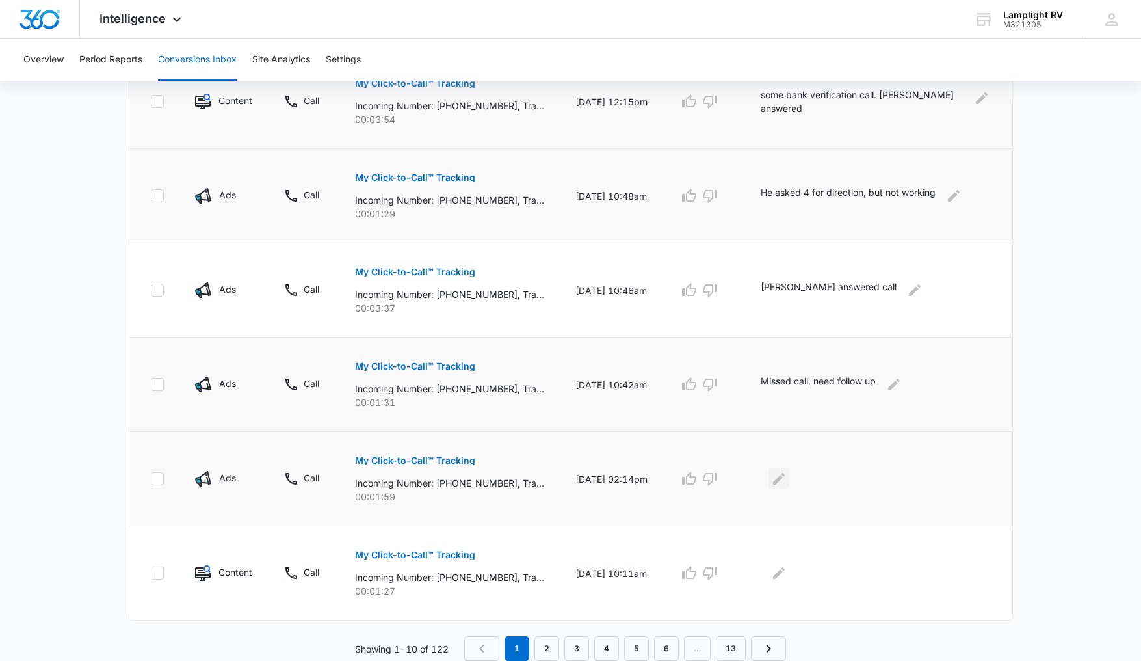
click at [785, 480] on icon "Edit Comments" at bounding box center [779, 479] width 12 height 12
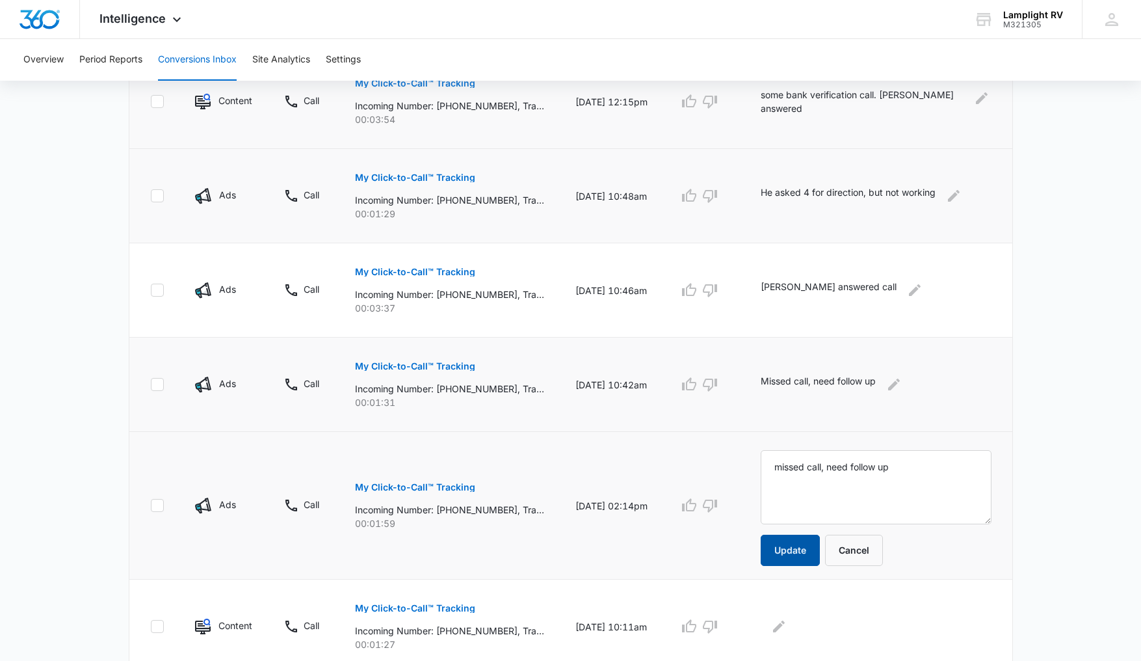
type textarea "missed call, need follow up"
click at [820, 555] on button "Update" at bounding box center [790, 550] width 59 height 31
